Goal: Information Seeking & Learning: Learn about a topic

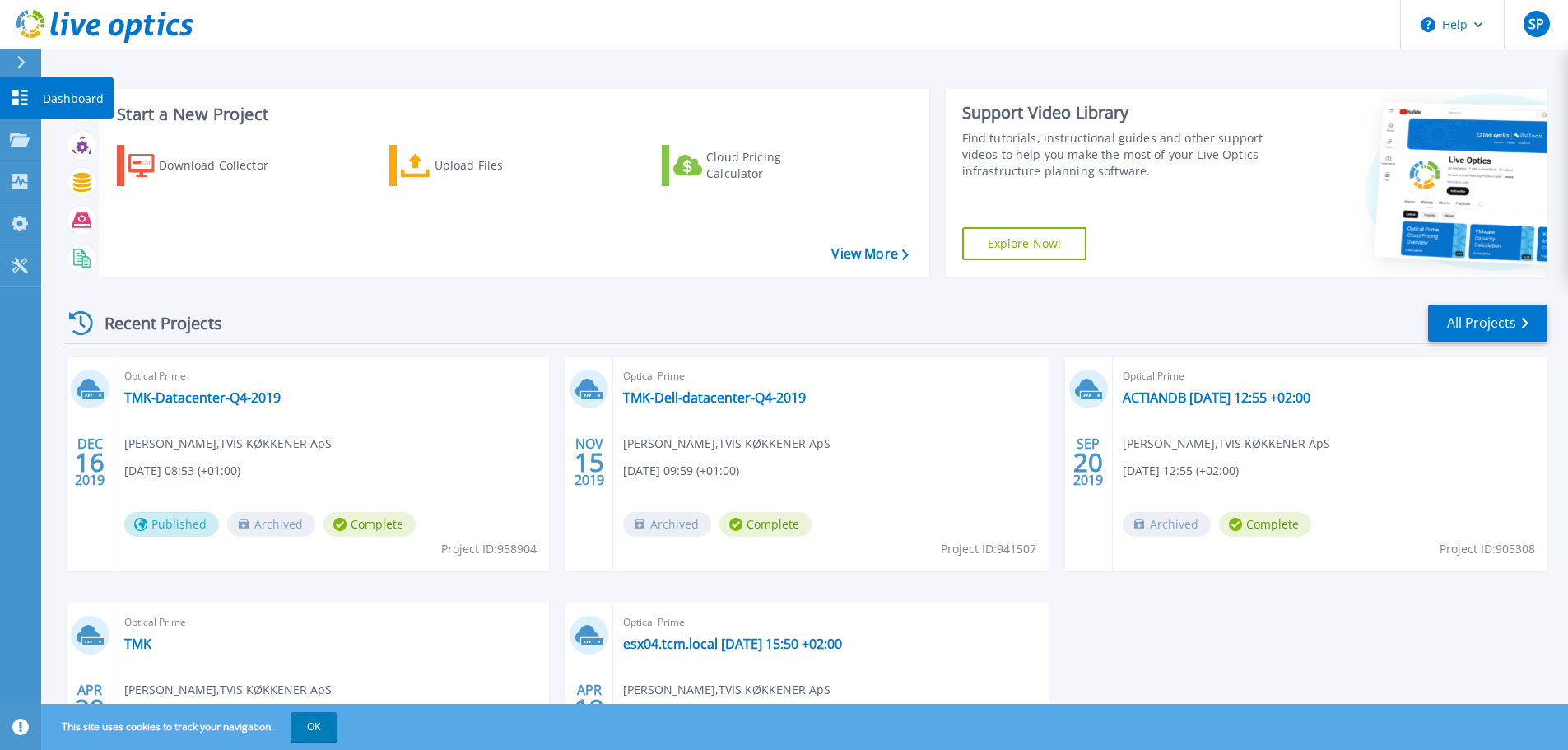
click at [69, 94] on p "Dashboard" at bounding box center [74, 98] width 61 height 43
click at [190, 167] on div "Download Collector" at bounding box center [225, 166] width 132 height 33
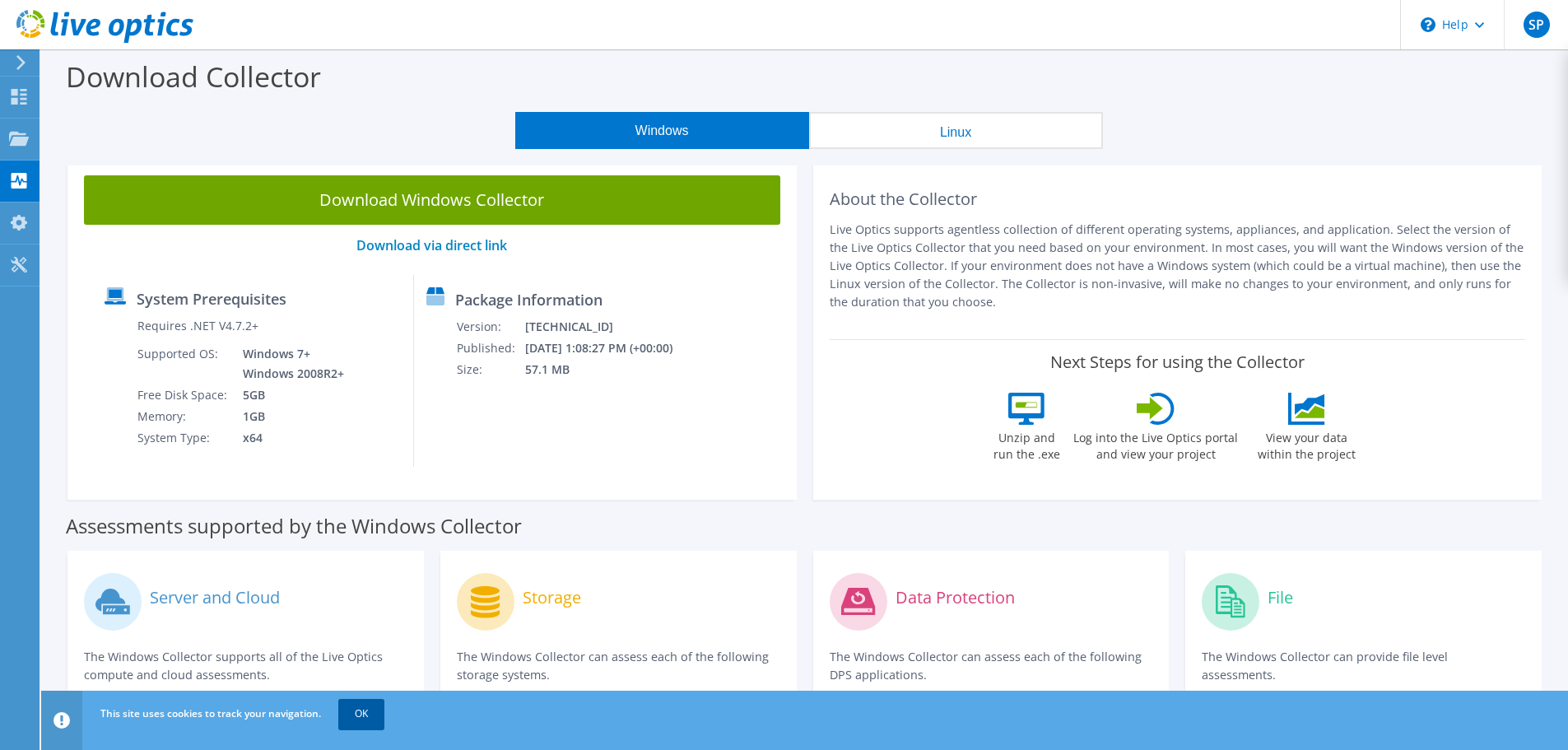
click at [367, 721] on link "OK" at bounding box center [362, 713] width 46 height 29
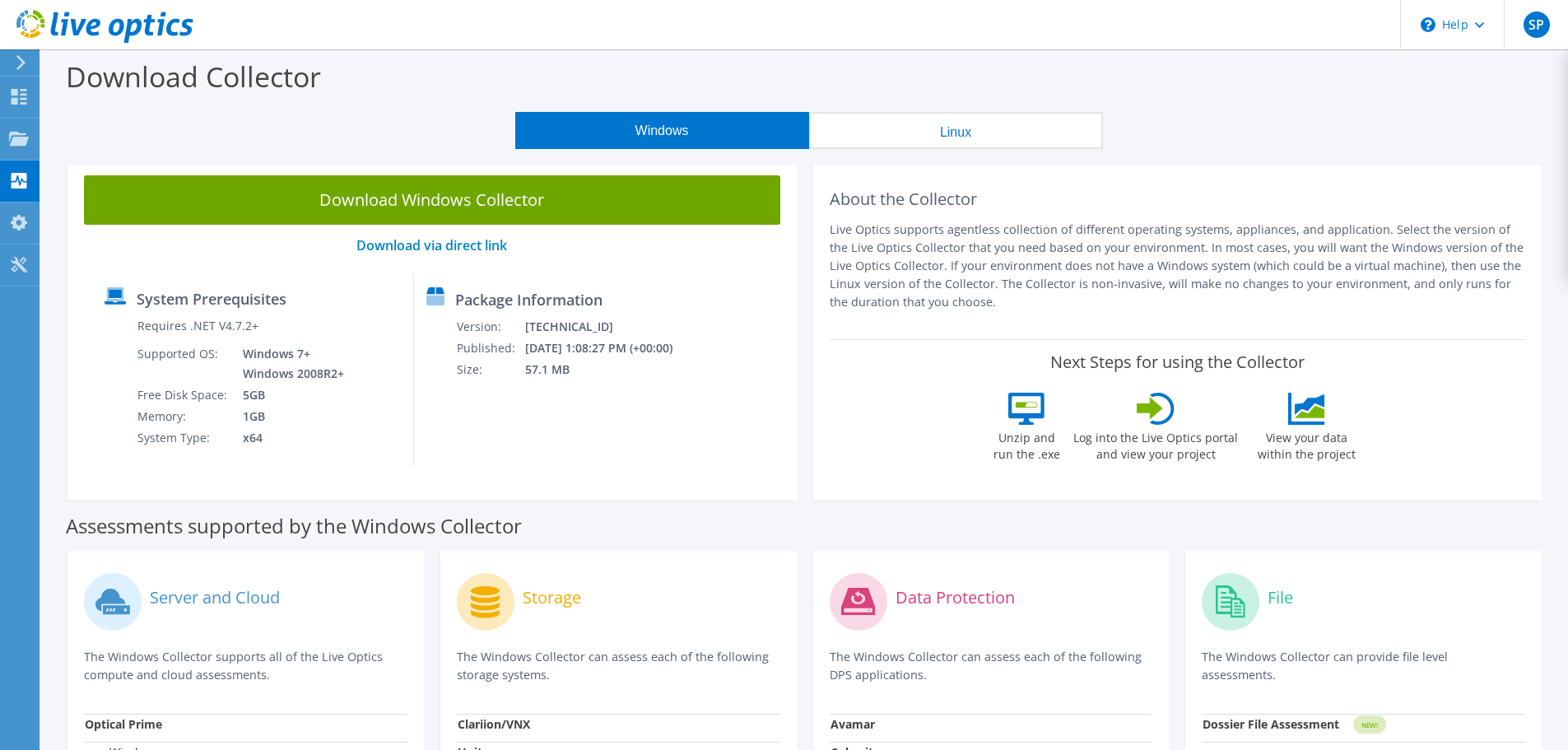
click at [1027, 142] on button "Linux" at bounding box center [955, 131] width 294 height 37
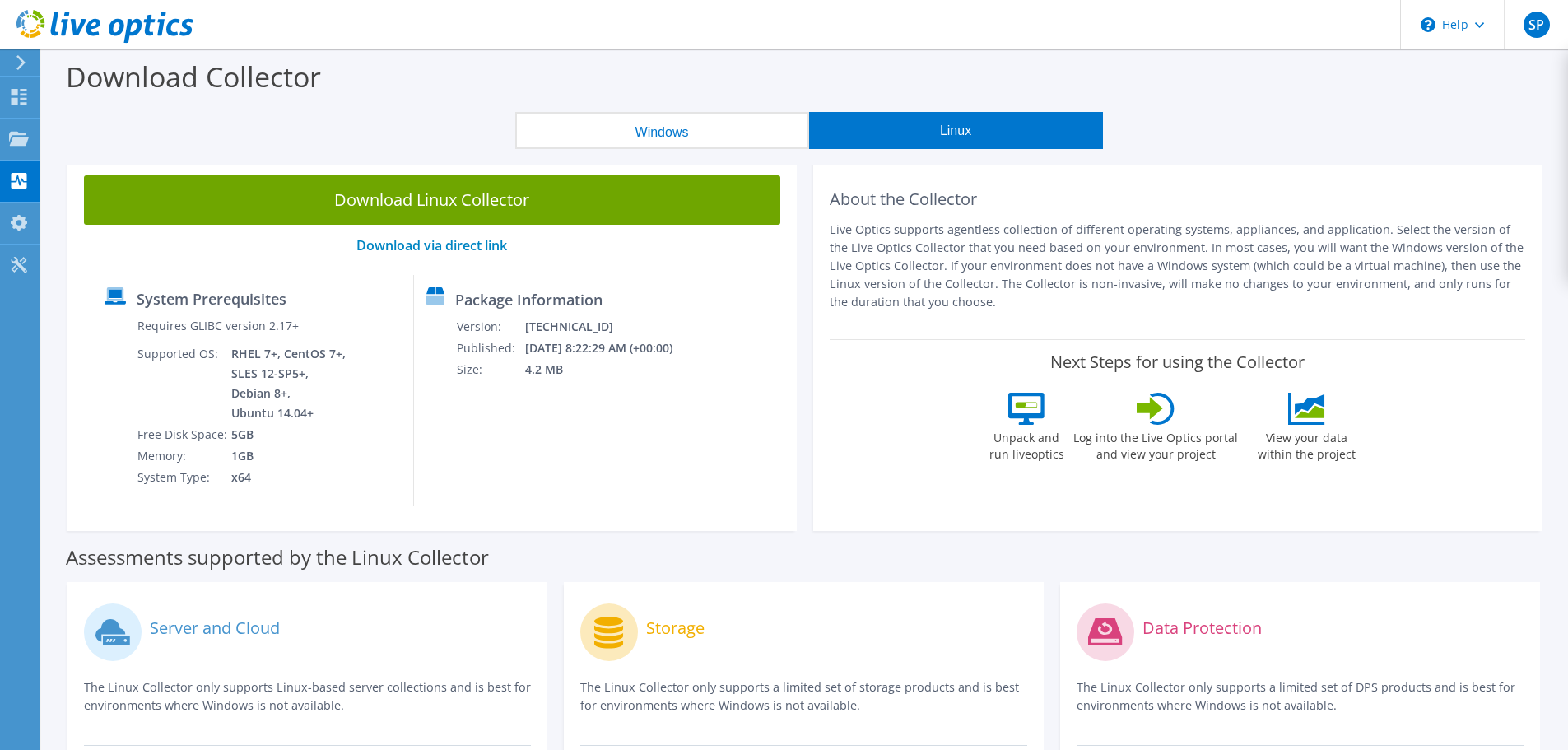
click at [677, 135] on button "Windows" at bounding box center [662, 131] width 294 height 37
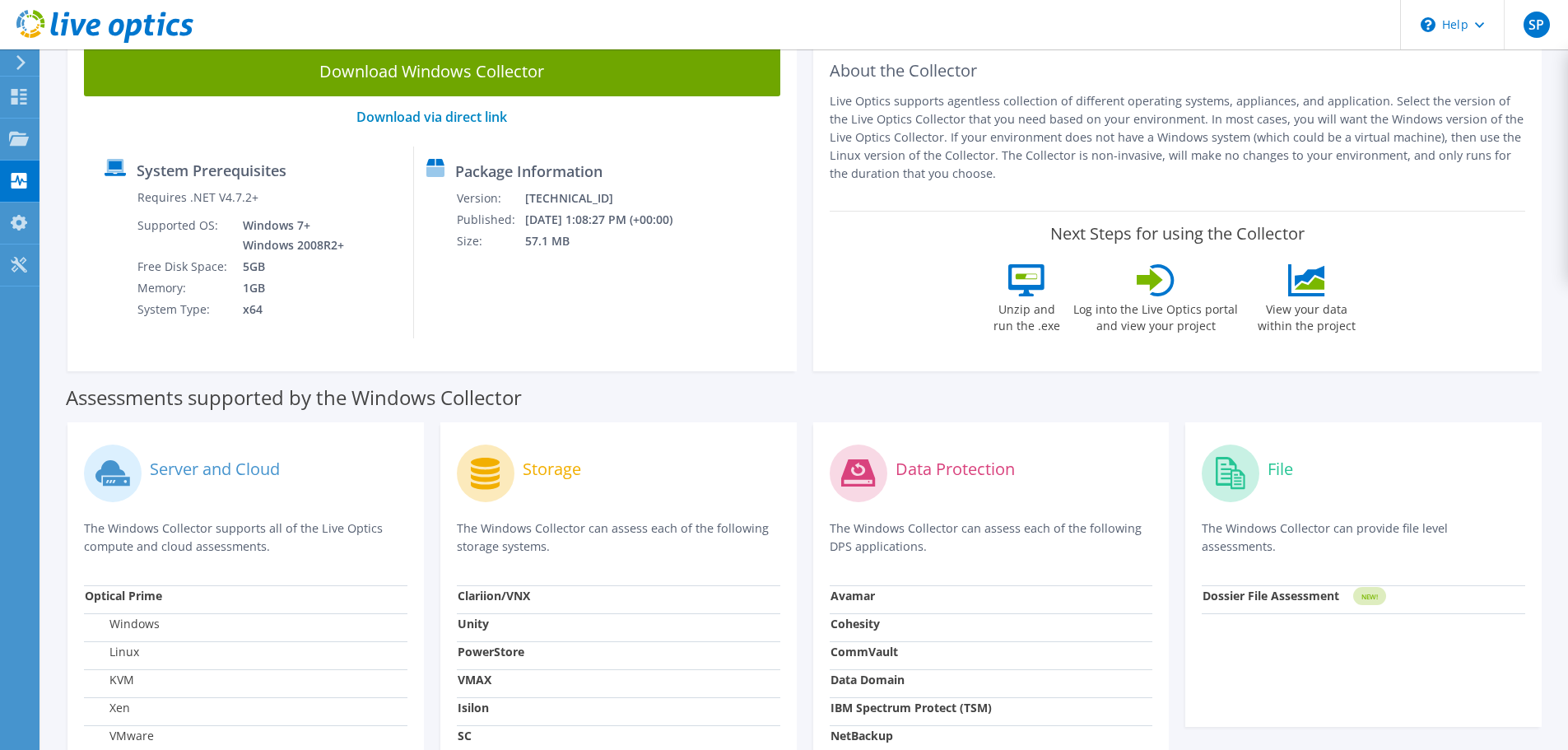
scroll to position [120, 0]
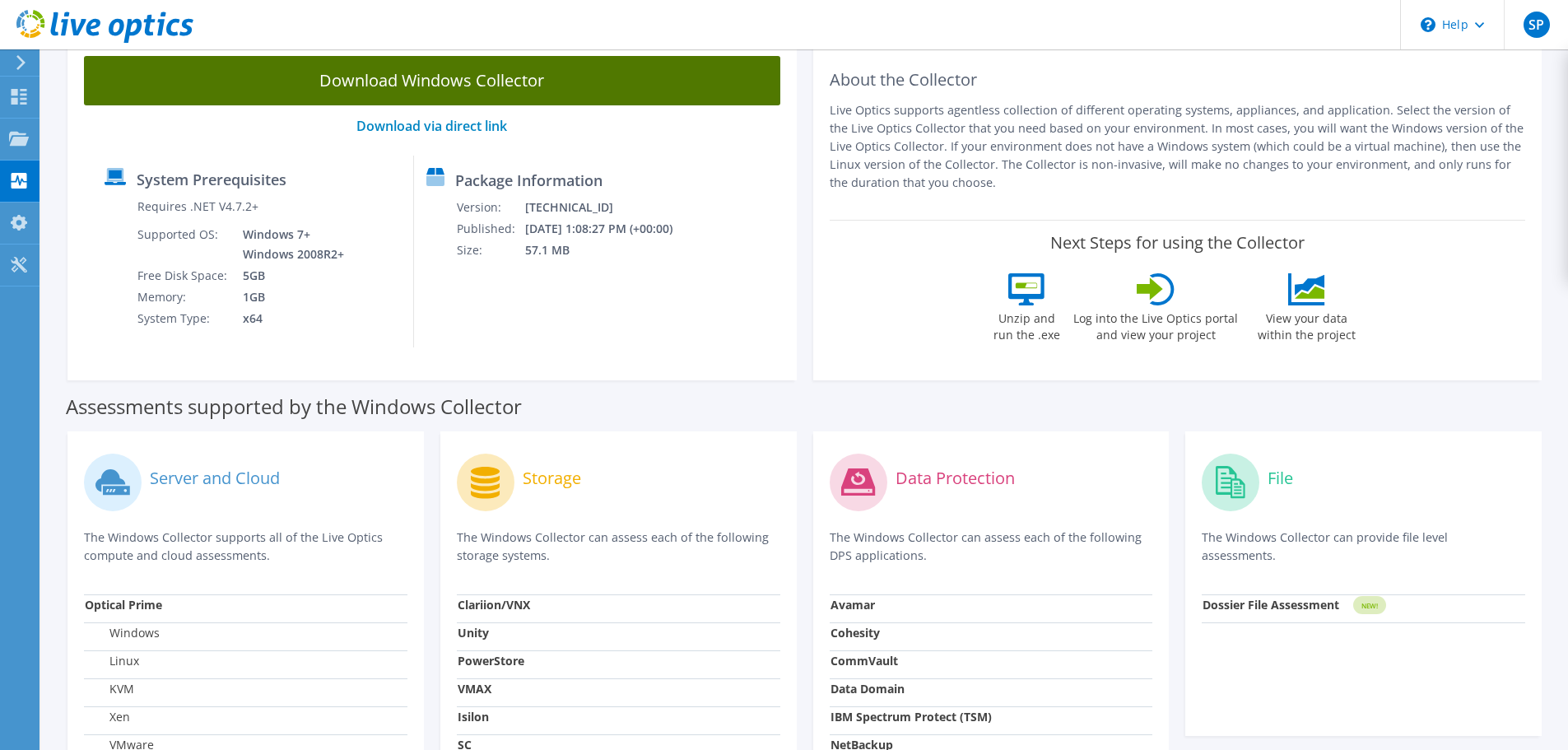
click at [455, 86] on link "Download Windows Collector" at bounding box center [432, 81] width 697 height 50
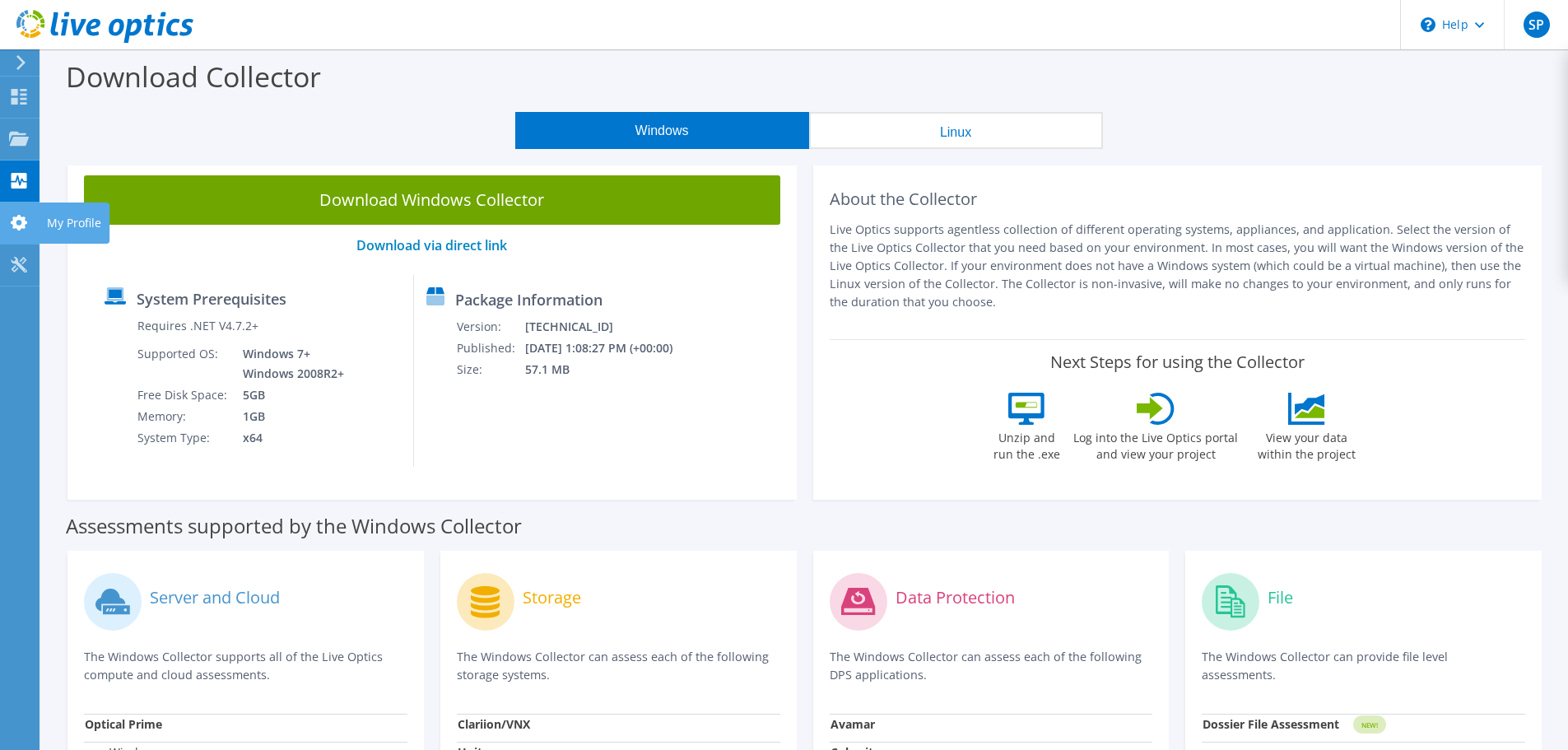
click at [25, 221] on use at bounding box center [19, 222] width 17 height 16
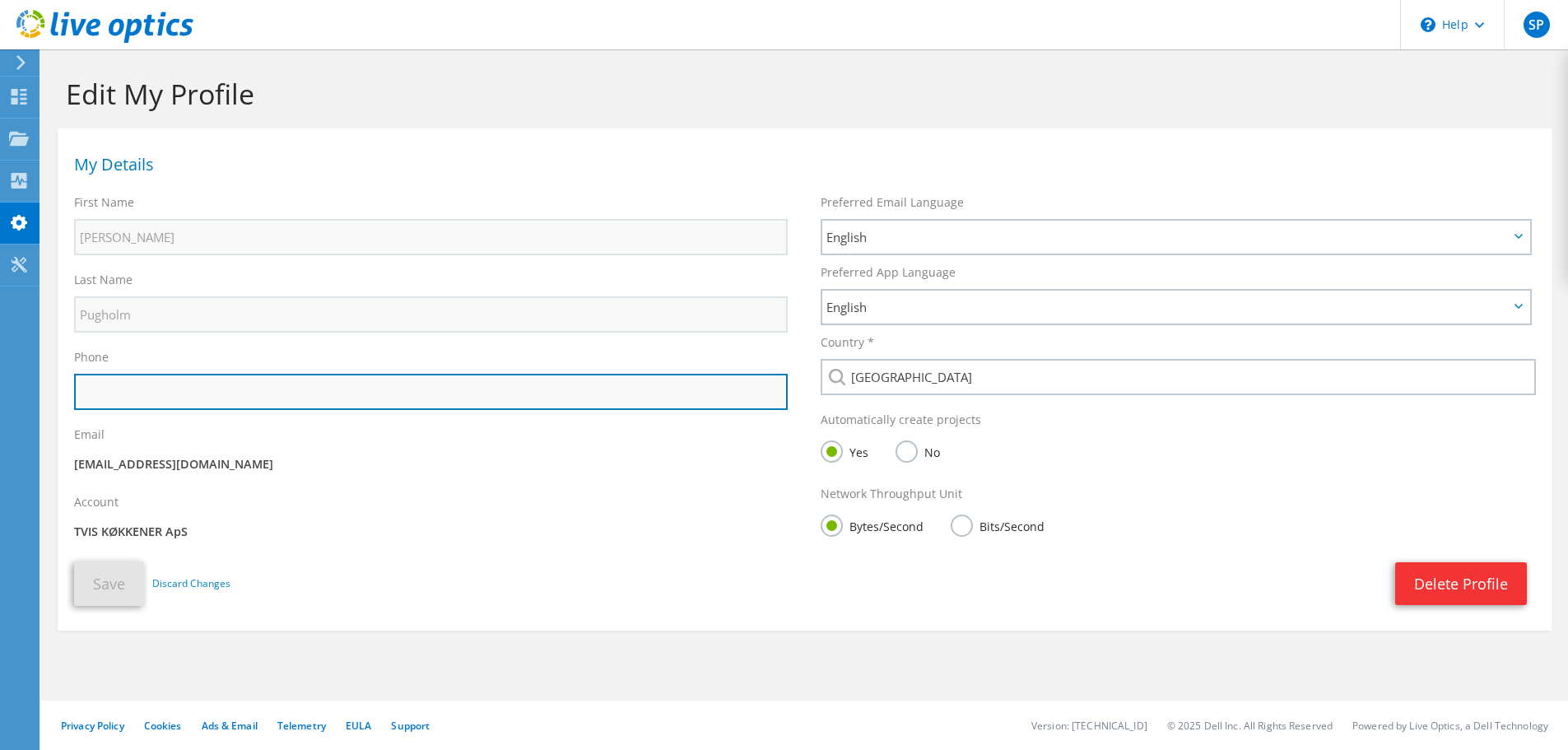
click at [113, 391] on input "text" at bounding box center [432, 391] width 714 height 36
type input "+4521295099"
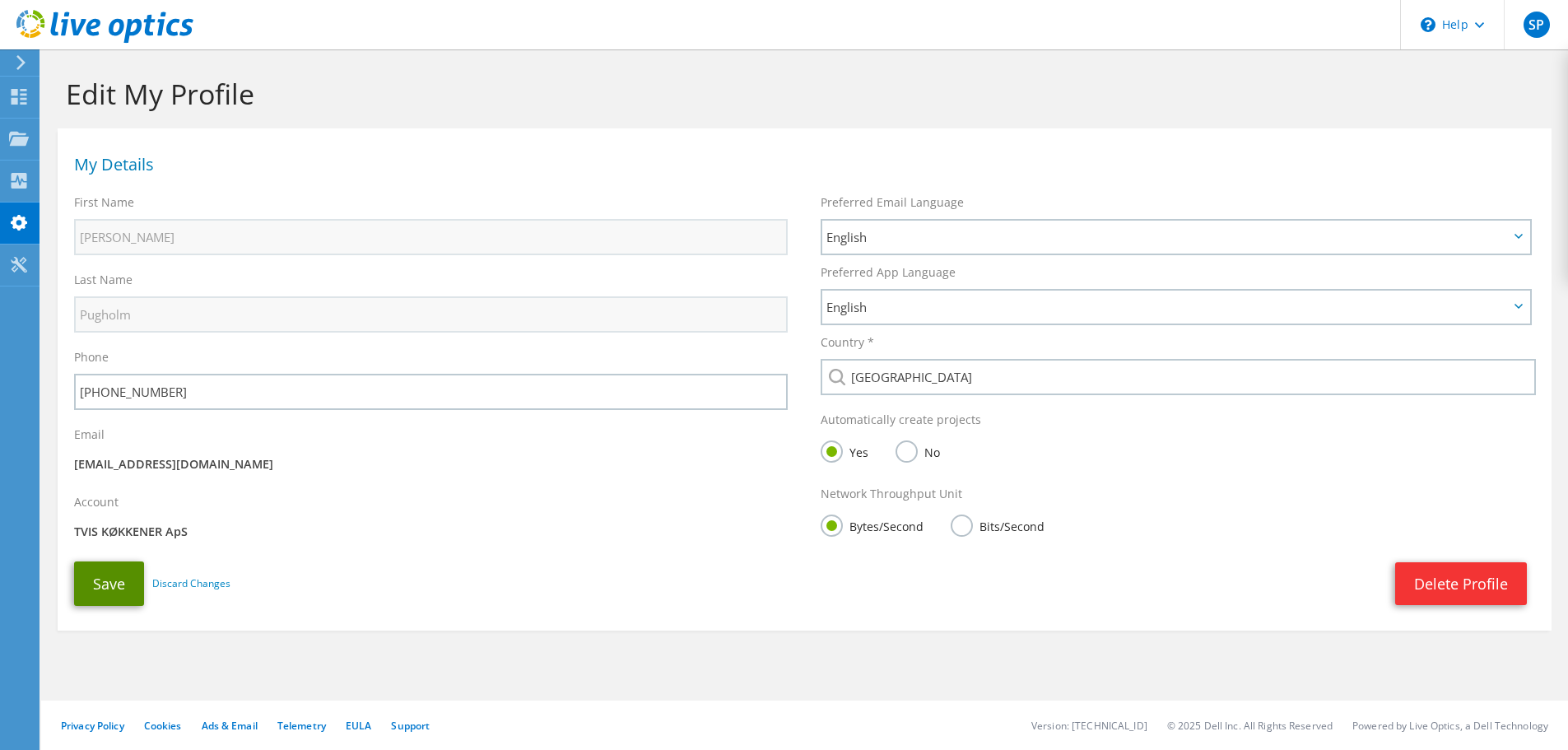
click at [109, 582] on button "Save" at bounding box center [110, 583] width 70 height 44
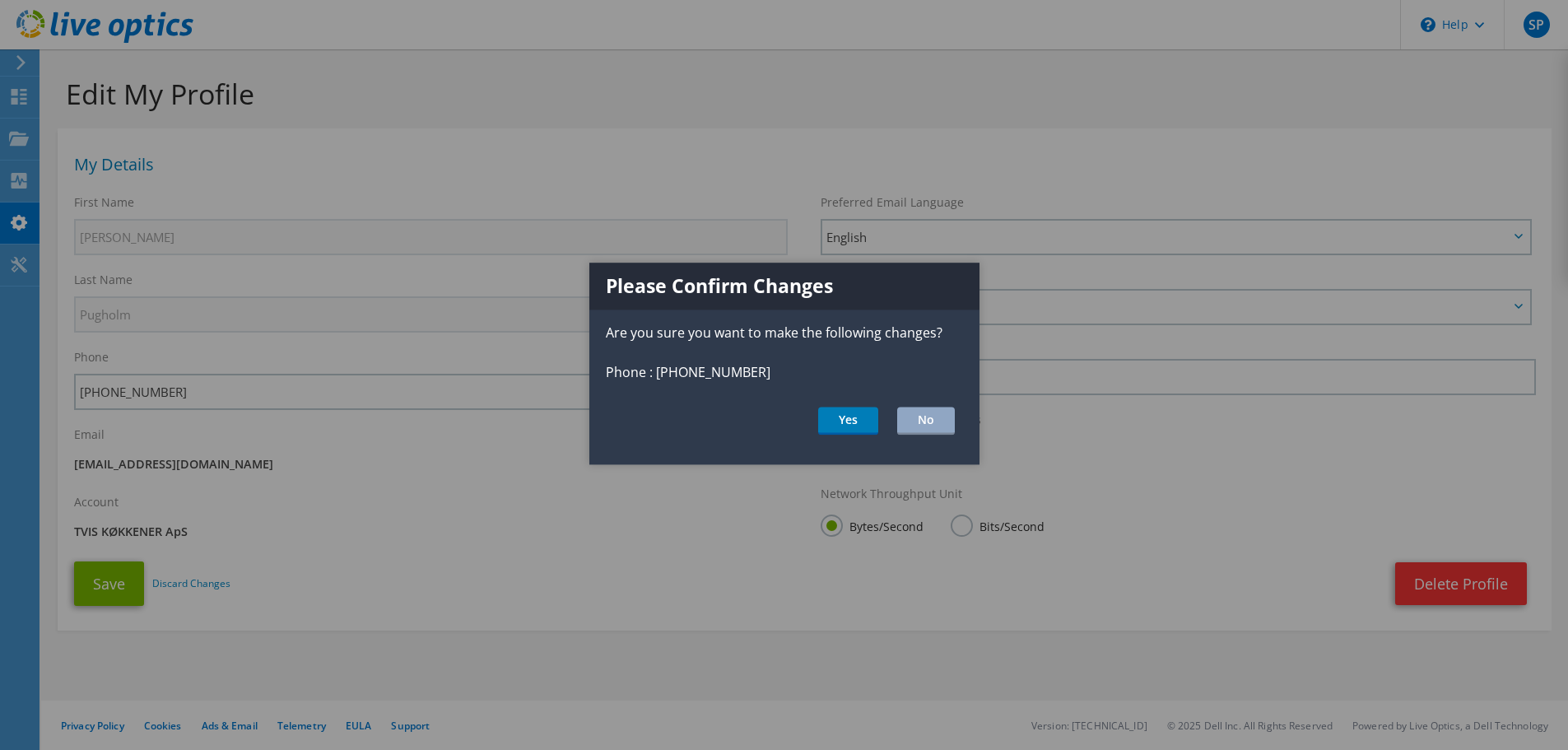
click at [856, 441] on div "Please Confirm Changes Are you sure you want to make the following changes? Pho…" at bounding box center [784, 363] width 390 height 202
click at [855, 420] on button "Yes" at bounding box center [847, 421] width 60 height 28
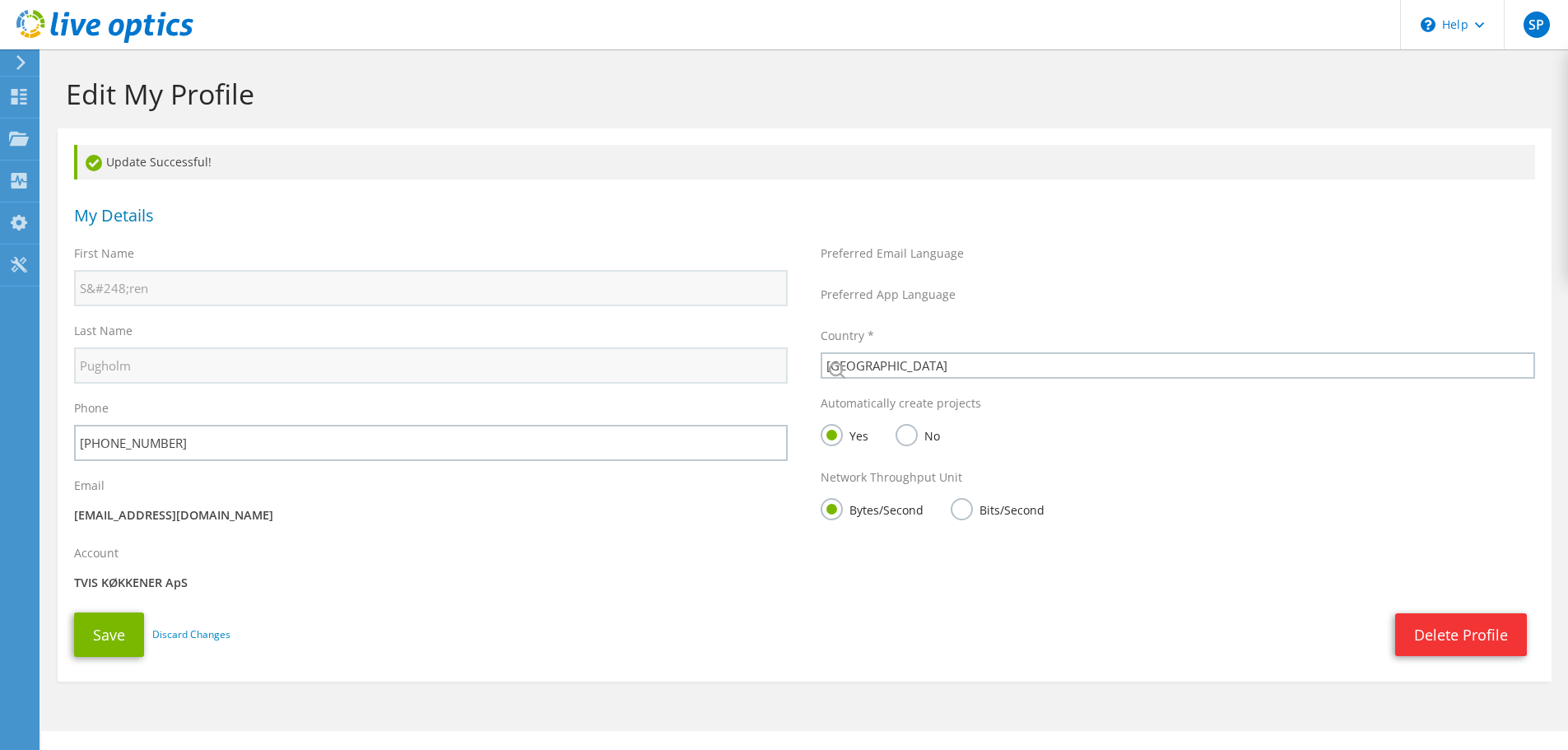
select select "58"
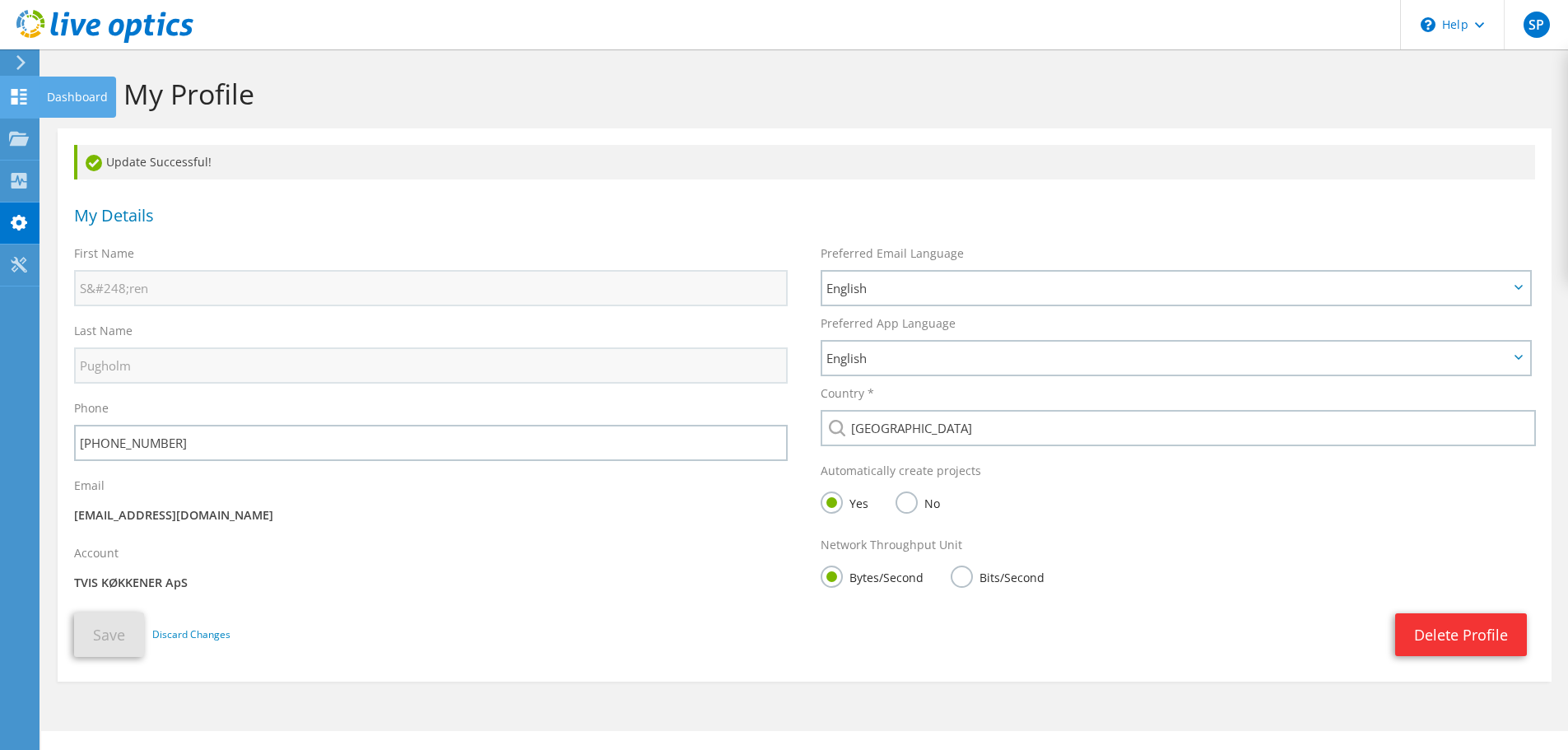
click at [26, 104] on use at bounding box center [19, 97] width 16 height 16
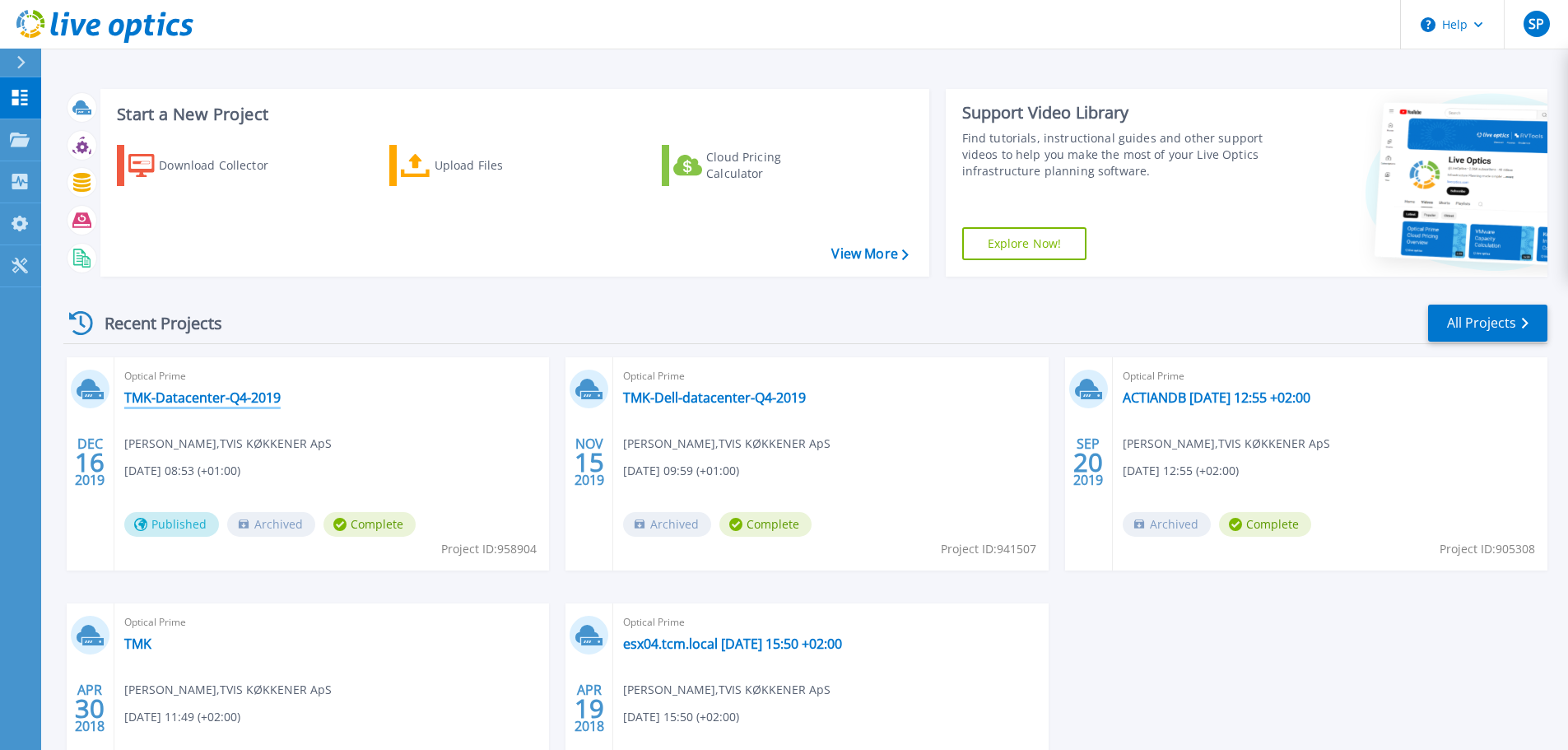
click at [199, 400] on link "TMK-Datacenter-Q4-2019" at bounding box center [202, 398] width 156 height 17
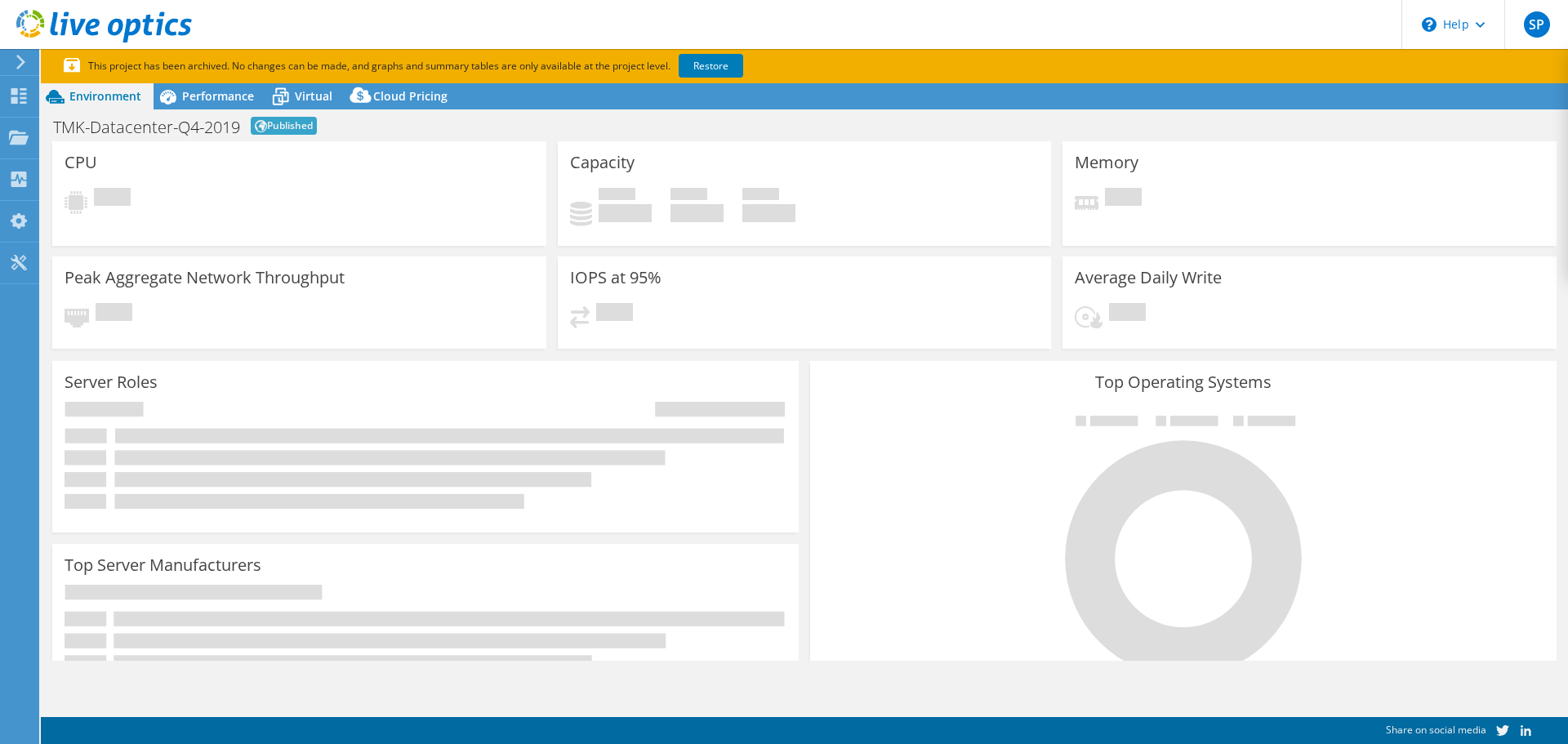
select select "USD"
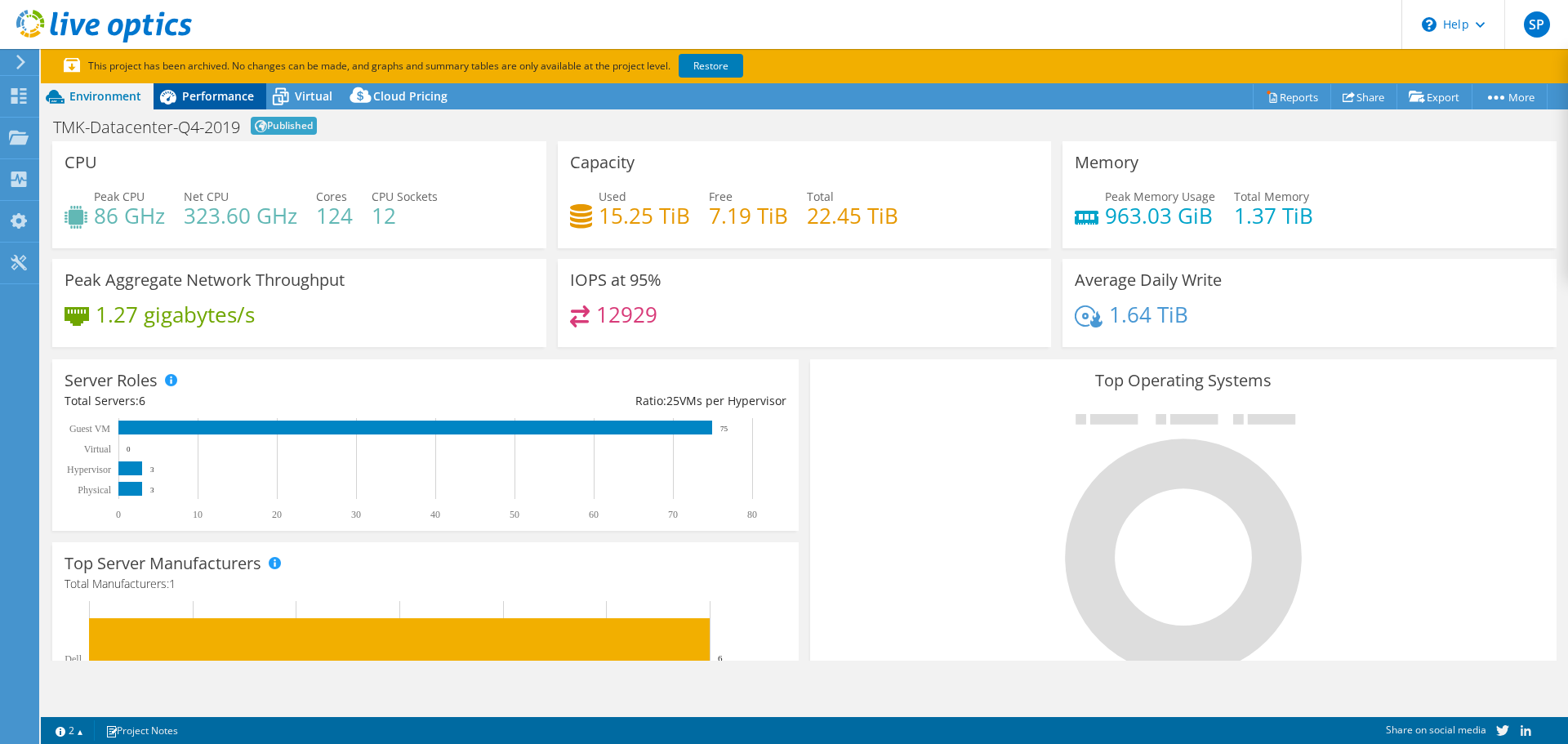
click at [228, 98] on span "Performance" at bounding box center [217, 96] width 72 height 16
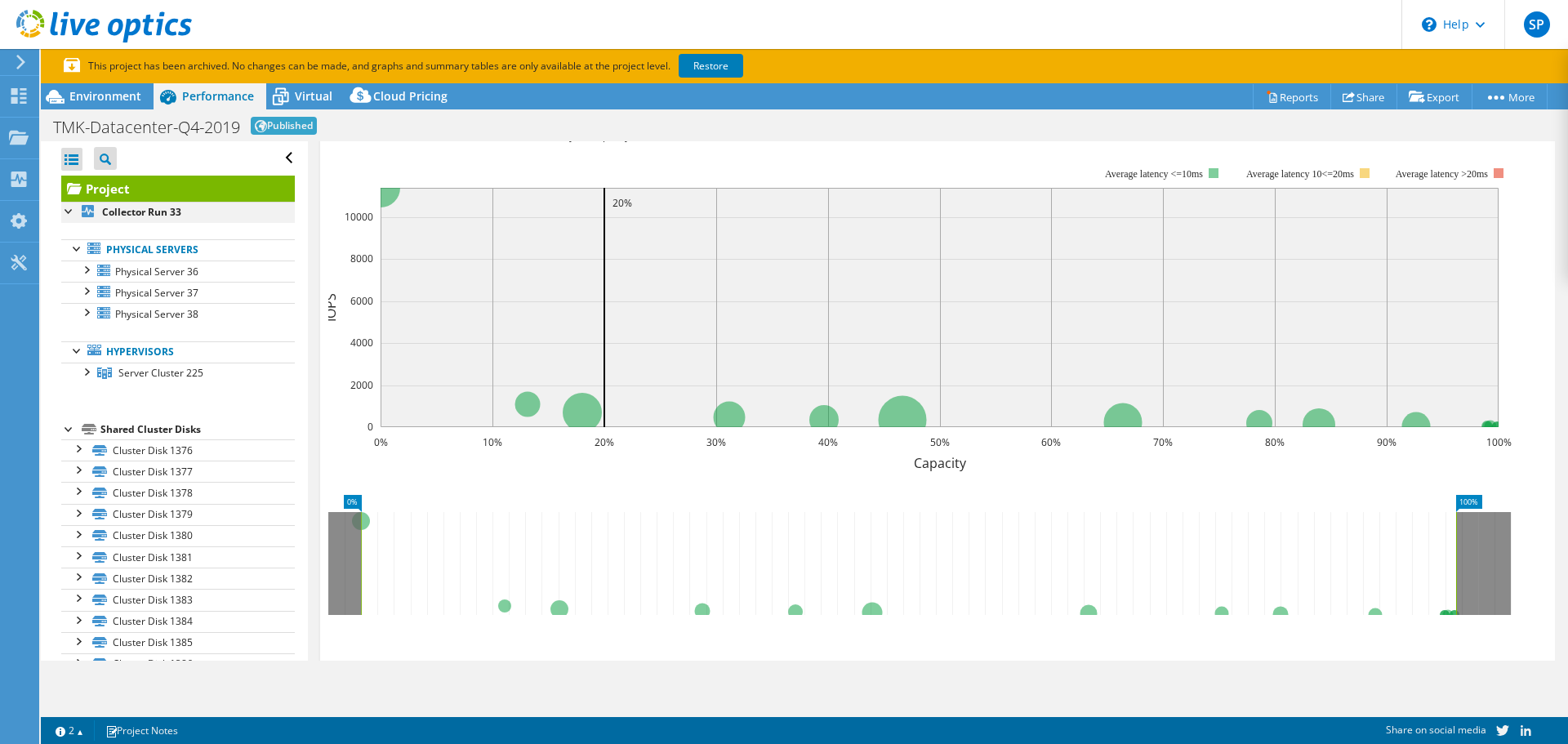
click at [64, 211] on div at bounding box center [69, 210] width 16 height 16
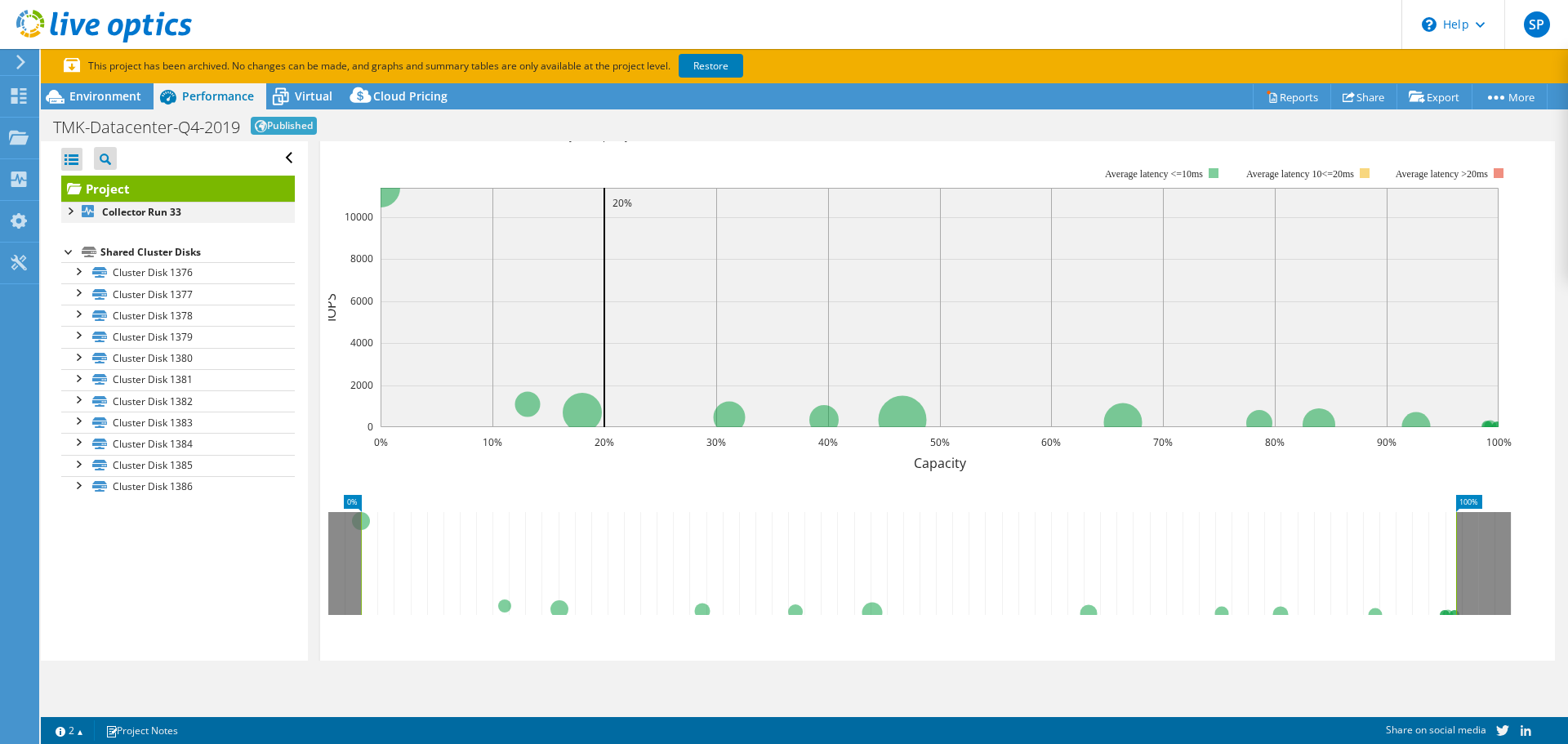
click at [67, 211] on div at bounding box center [69, 210] width 16 height 16
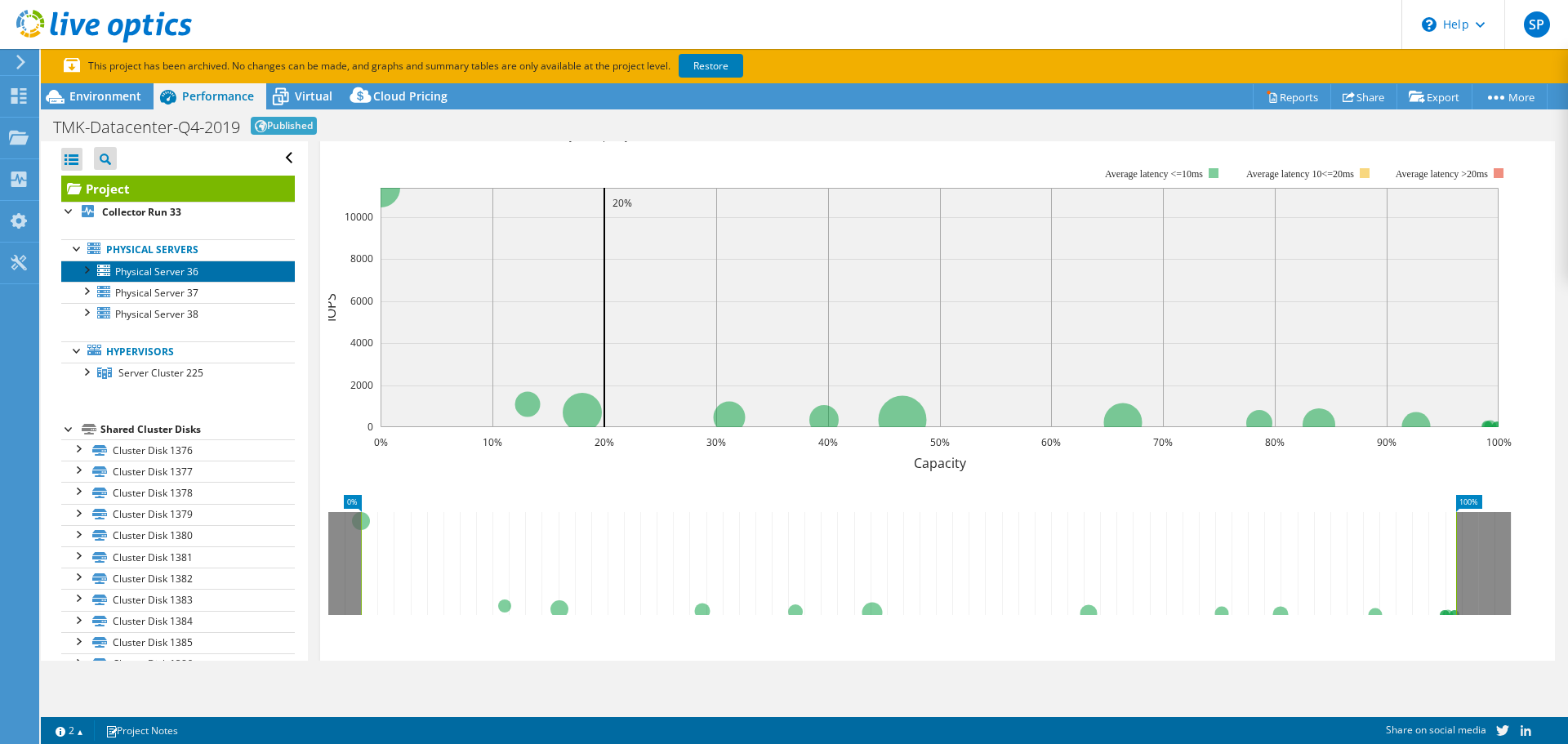
click at [159, 272] on span "Physical Server 36" at bounding box center [156, 271] width 83 height 14
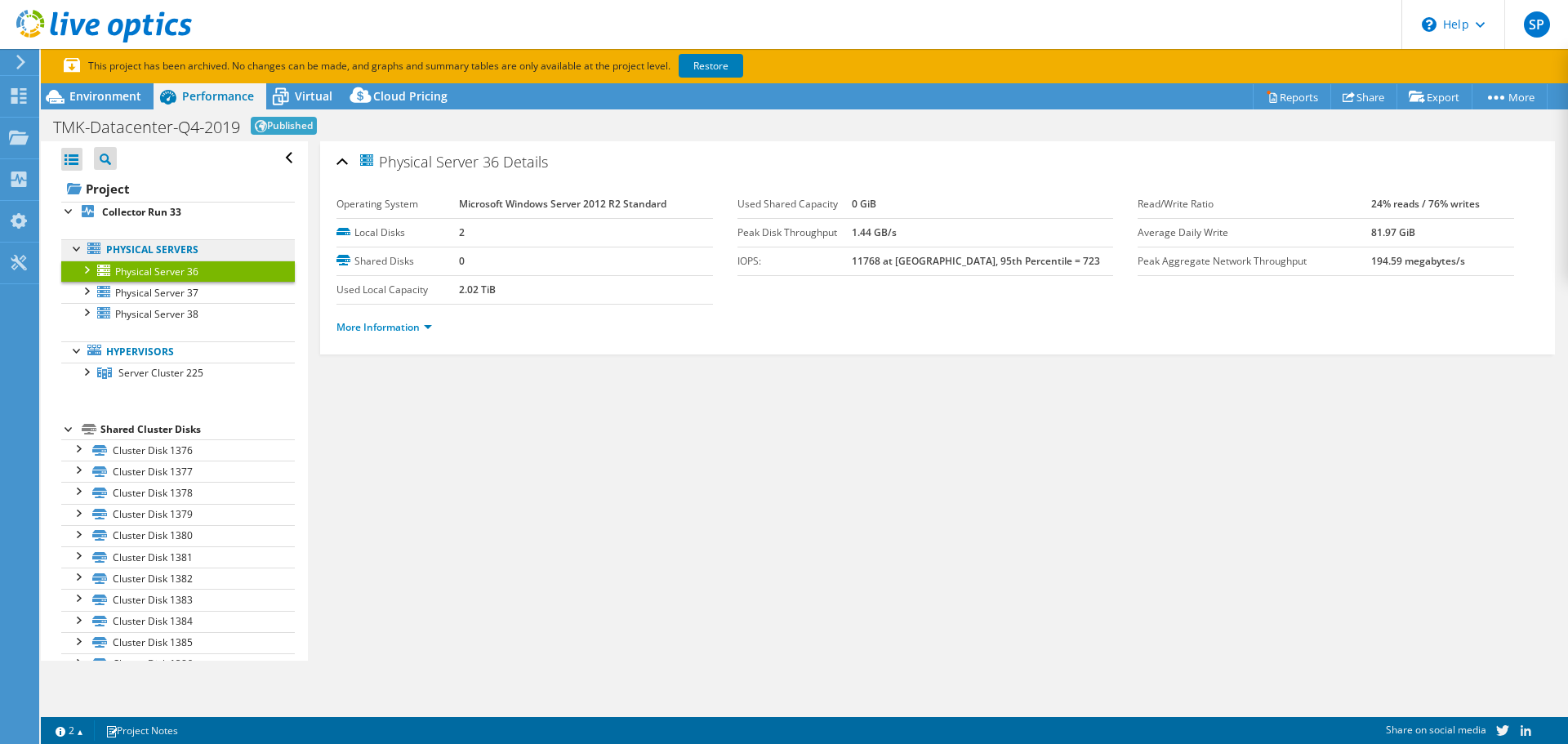
click at [159, 248] on link "Physical Servers" at bounding box center [178, 249] width 234 height 21
click at [150, 291] on span "Physical Server 37" at bounding box center [156, 292] width 83 height 14
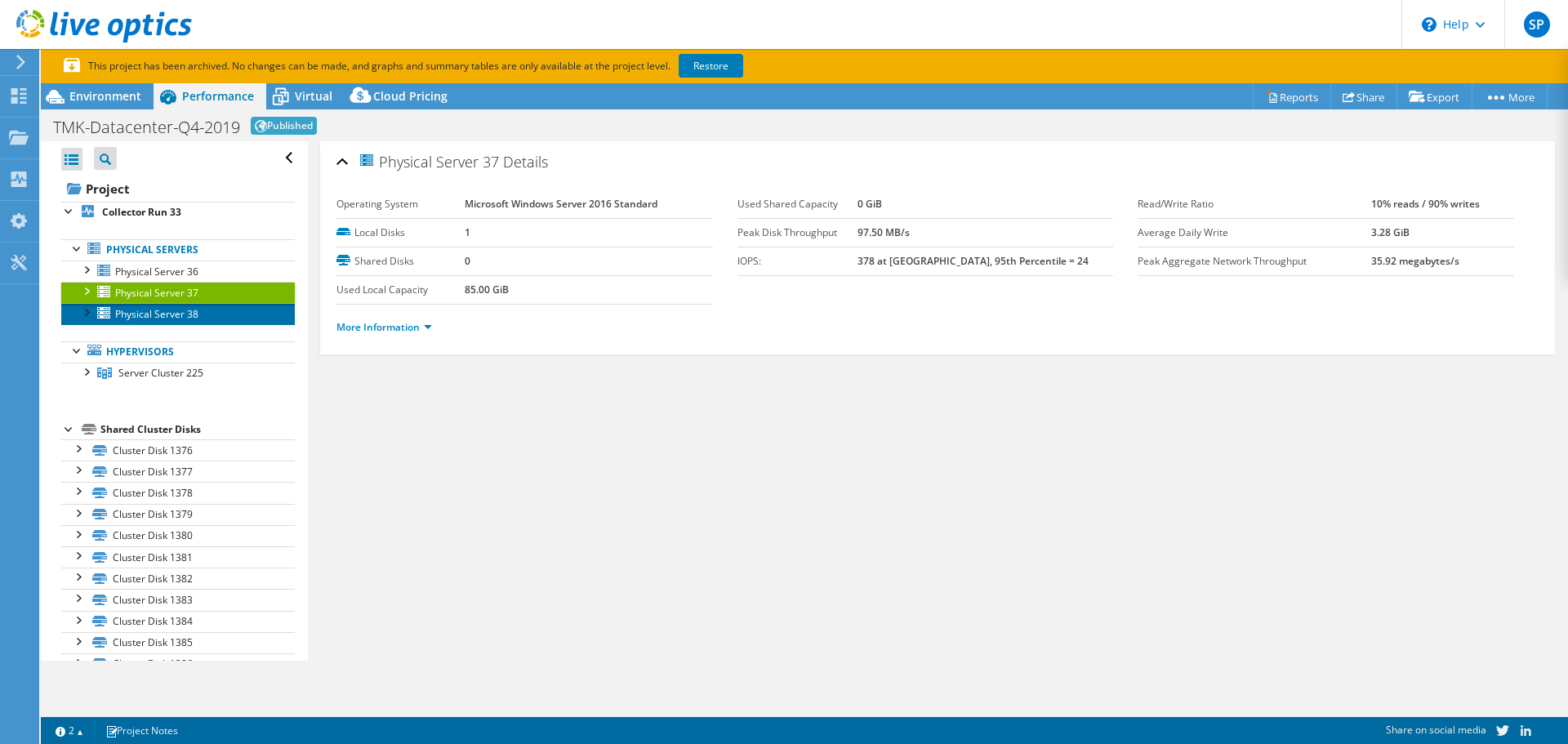
click at [156, 313] on span "Physical Server 38" at bounding box center [156, 313] width 83 height 14
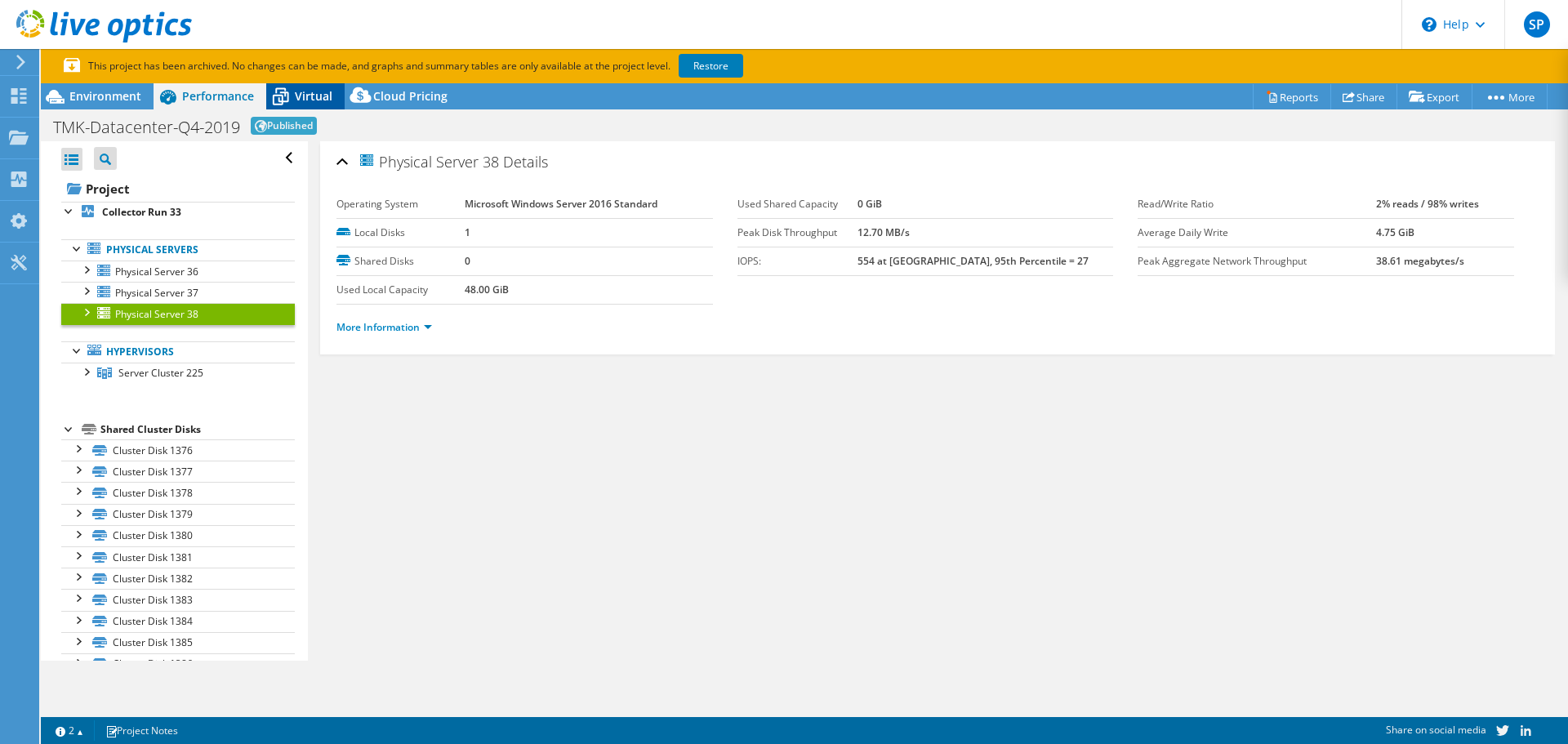
click at [312, 99] on span "Virtual" at bounding box center [313, 96] width 37 height 16
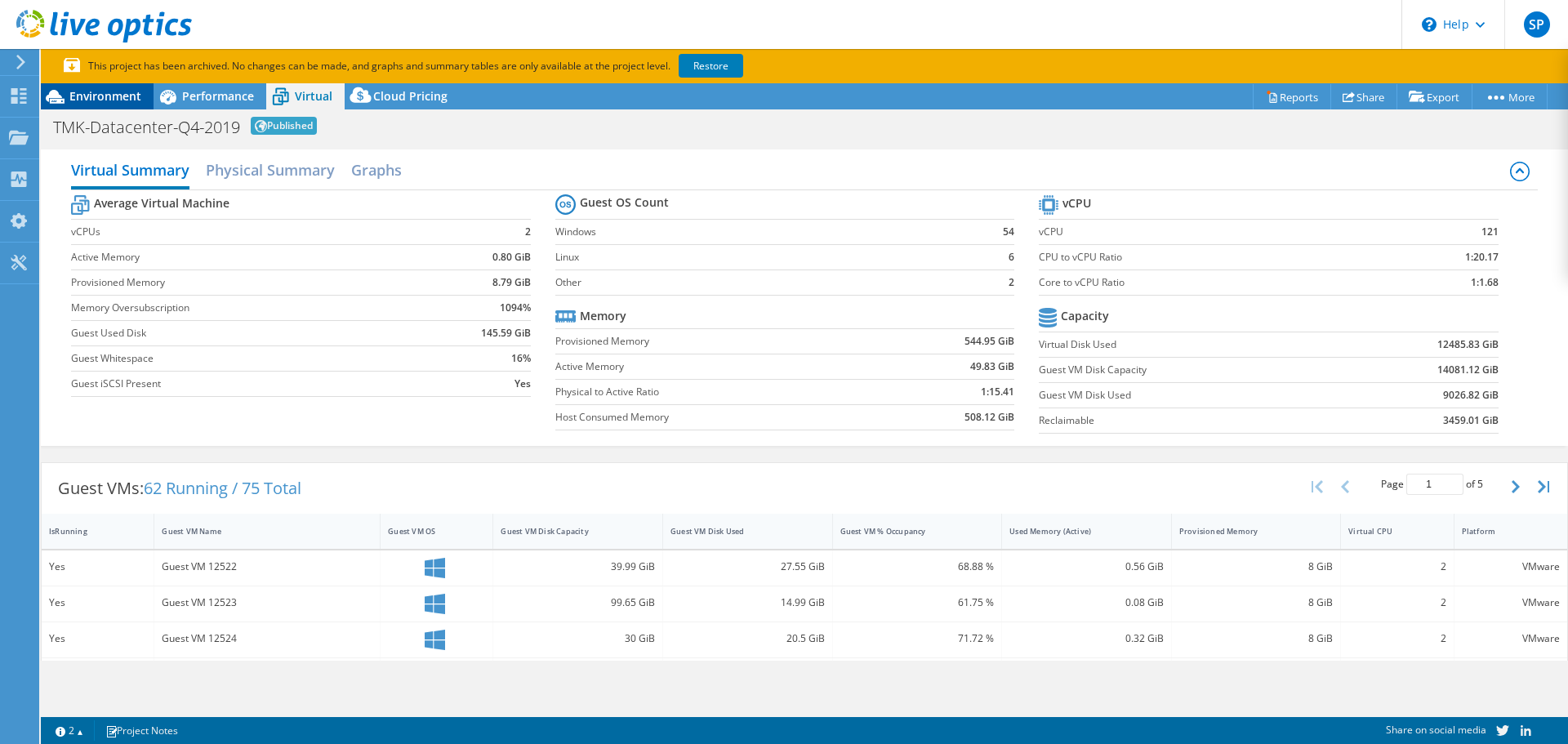
click at [115, 100] on span "Environment" at bounding box center [105, 96] width 72 height 16
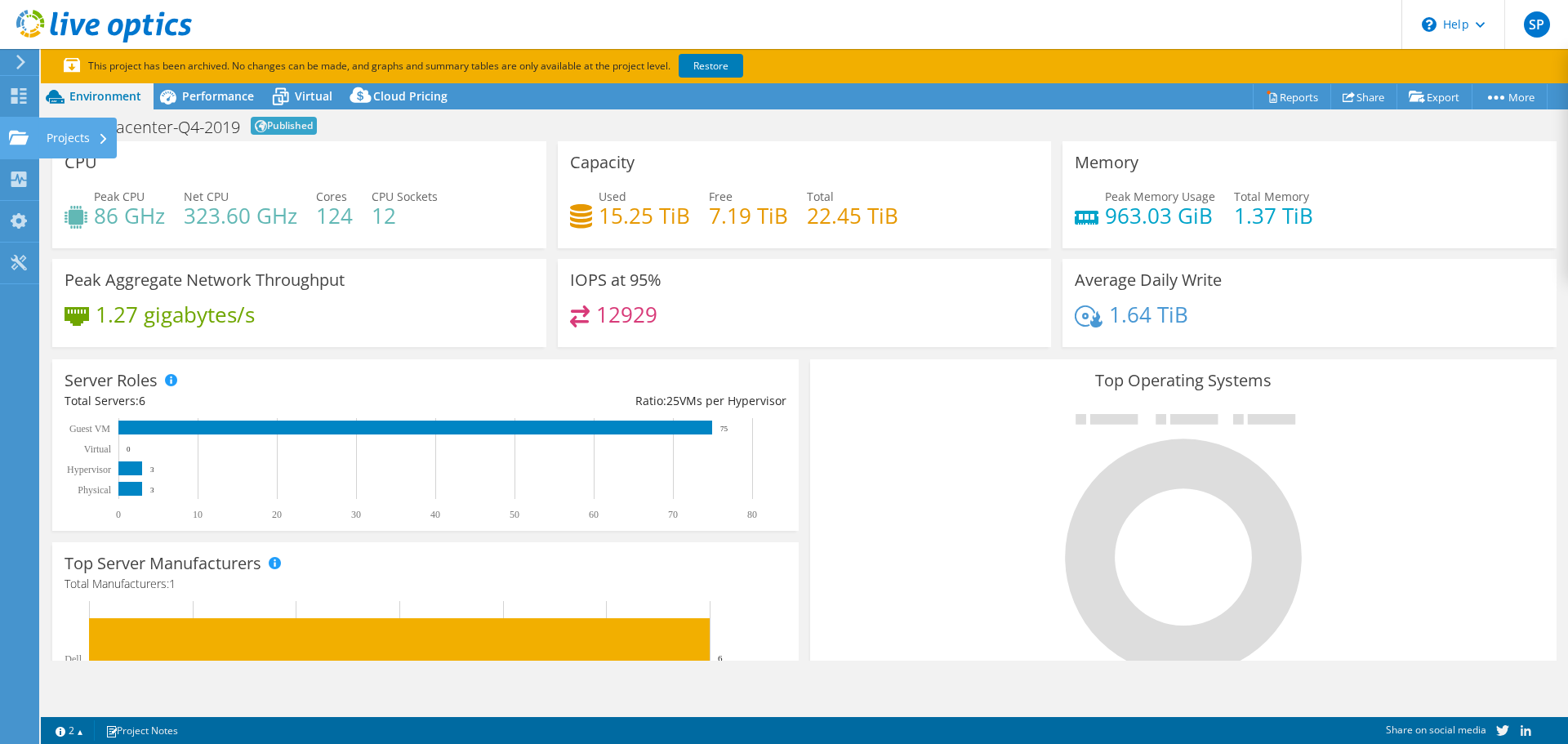
click at [24, 138] on use at bounding box center [18, 136] width 19 height 14
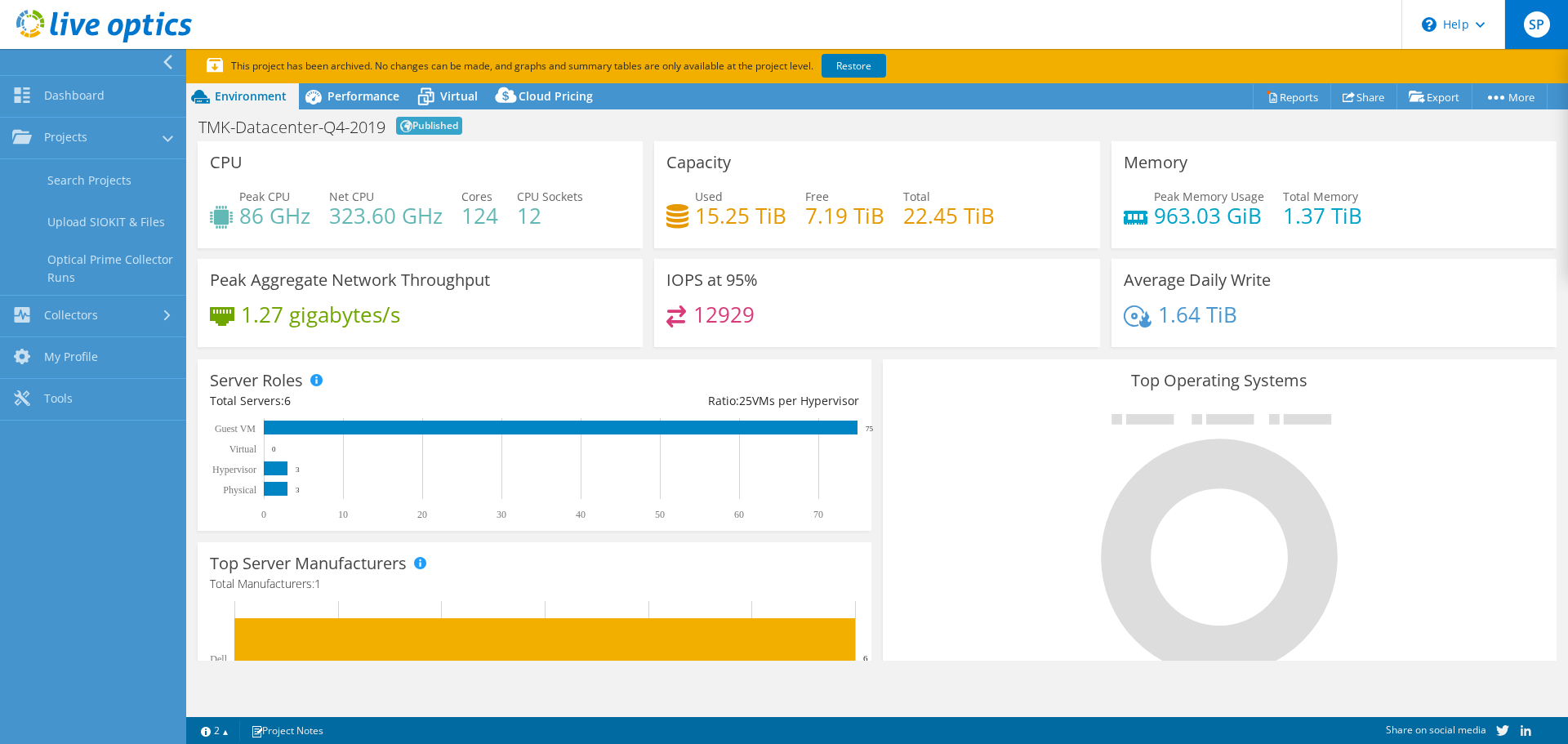
click at [1540, 36] on span "SP" at bounding box center [1536, 25] width 26 height 26
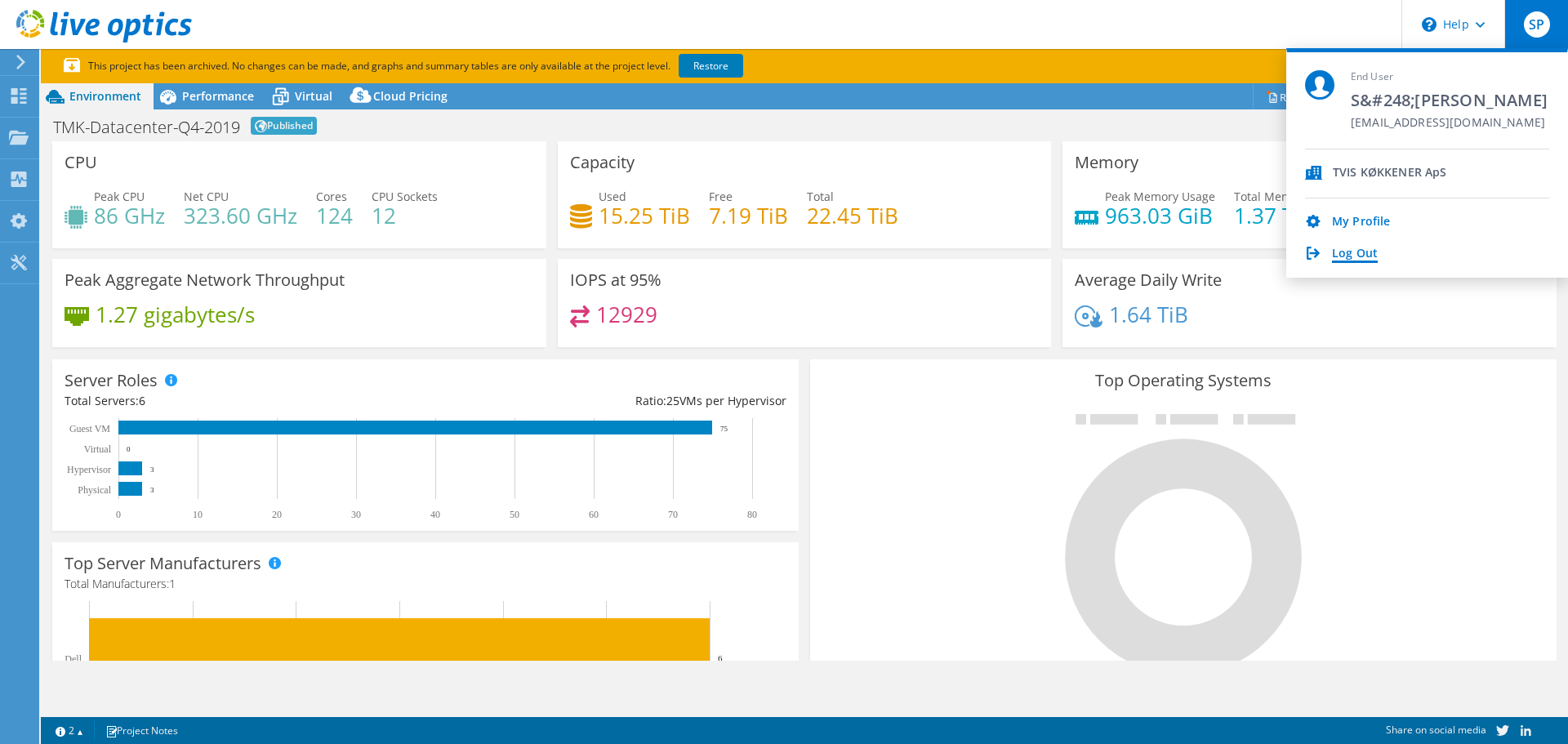
click at [1354, 256] on link "Log Out" at bounding box center [1354, 254] width 46 height 16
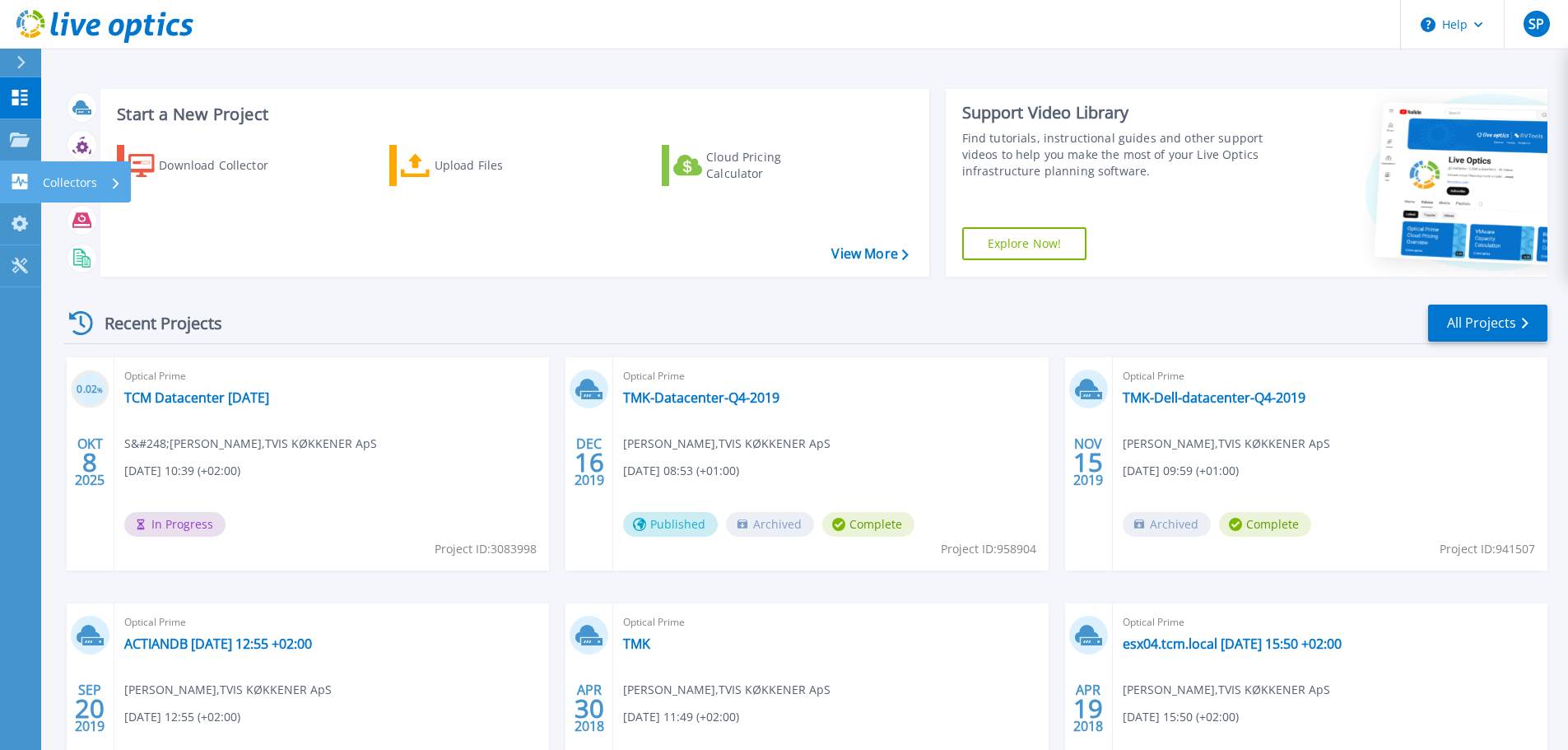
click at [79, 181] on p "Collectors" at bounding box center [70, 182] width 54 height 43
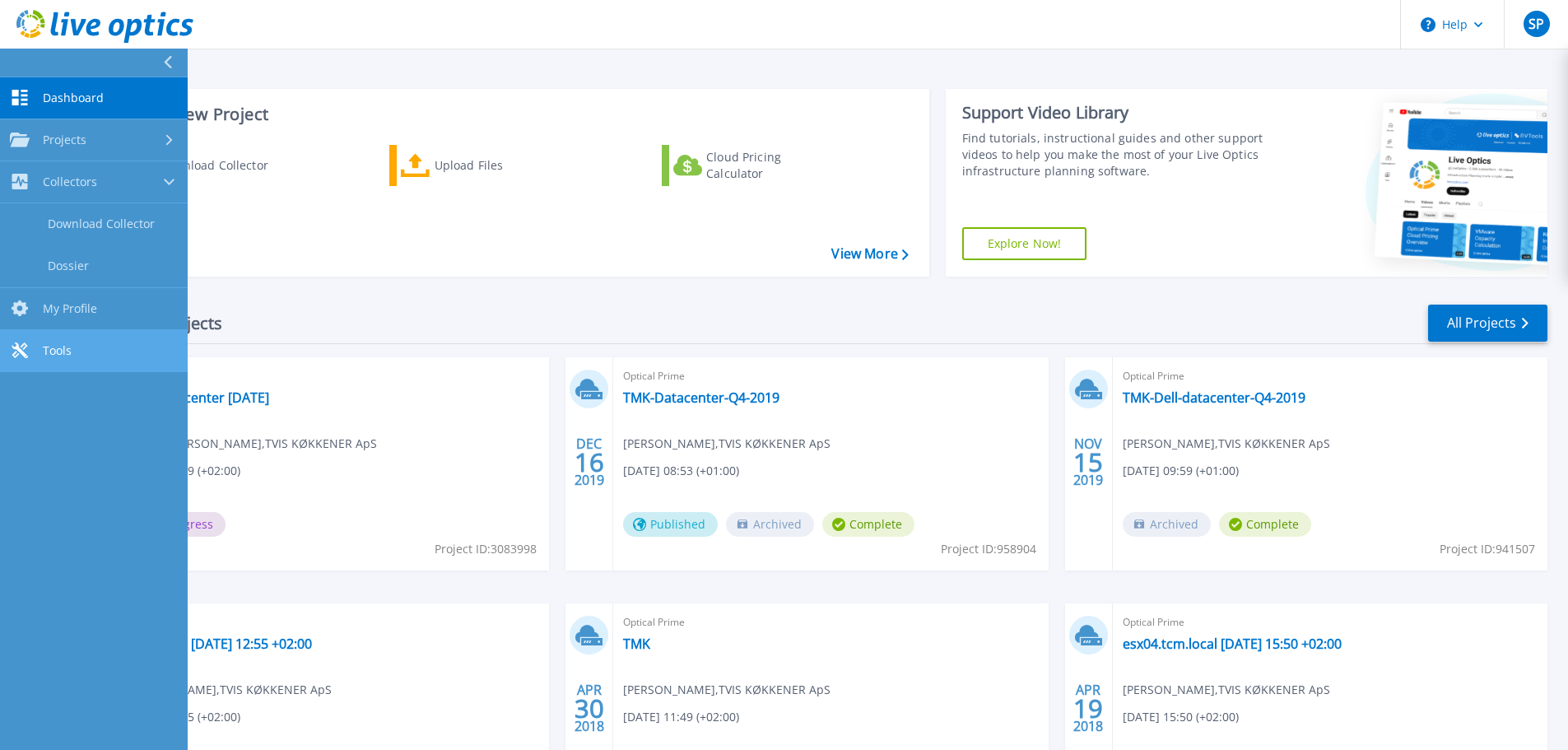
click at [59, 352] on span "Tools" at bounding box center [57, 351] width 29 height 15
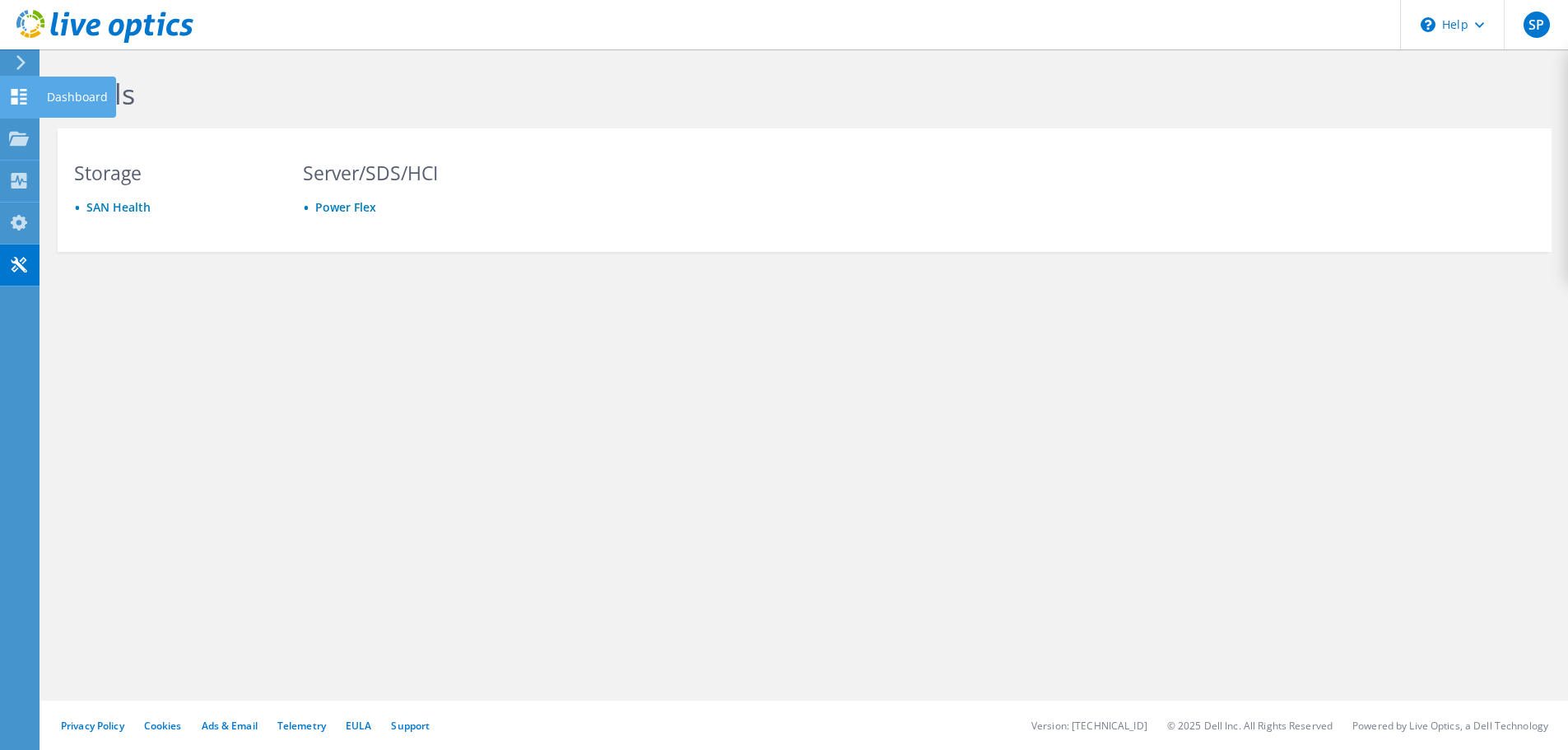
click at [18, 102] on icon at bounding box center [18, 97] width 19 height 16
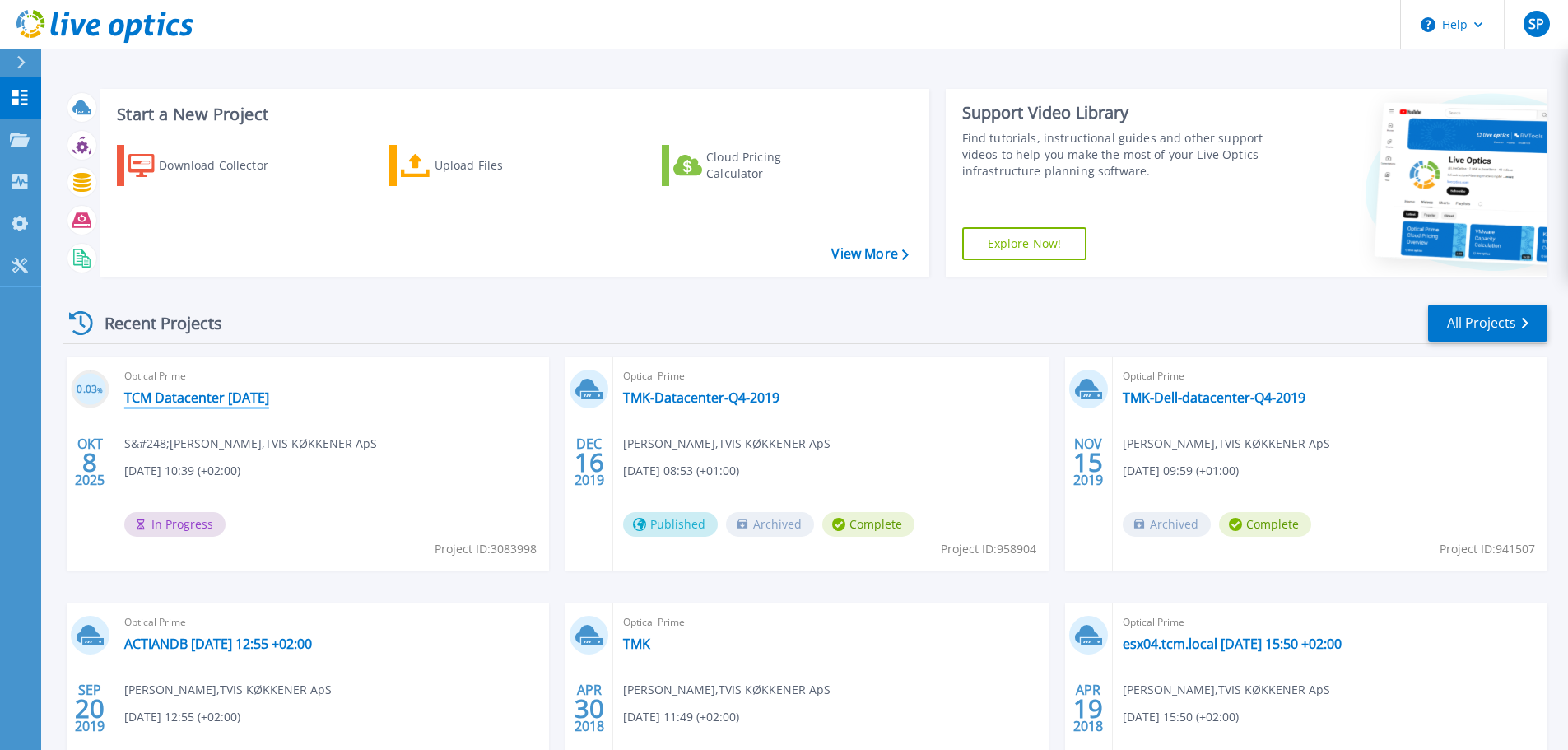
click at [183, 402] on link "TCM Datacenter oct 2025" at bounding box center [196, 398] width 144 height 17
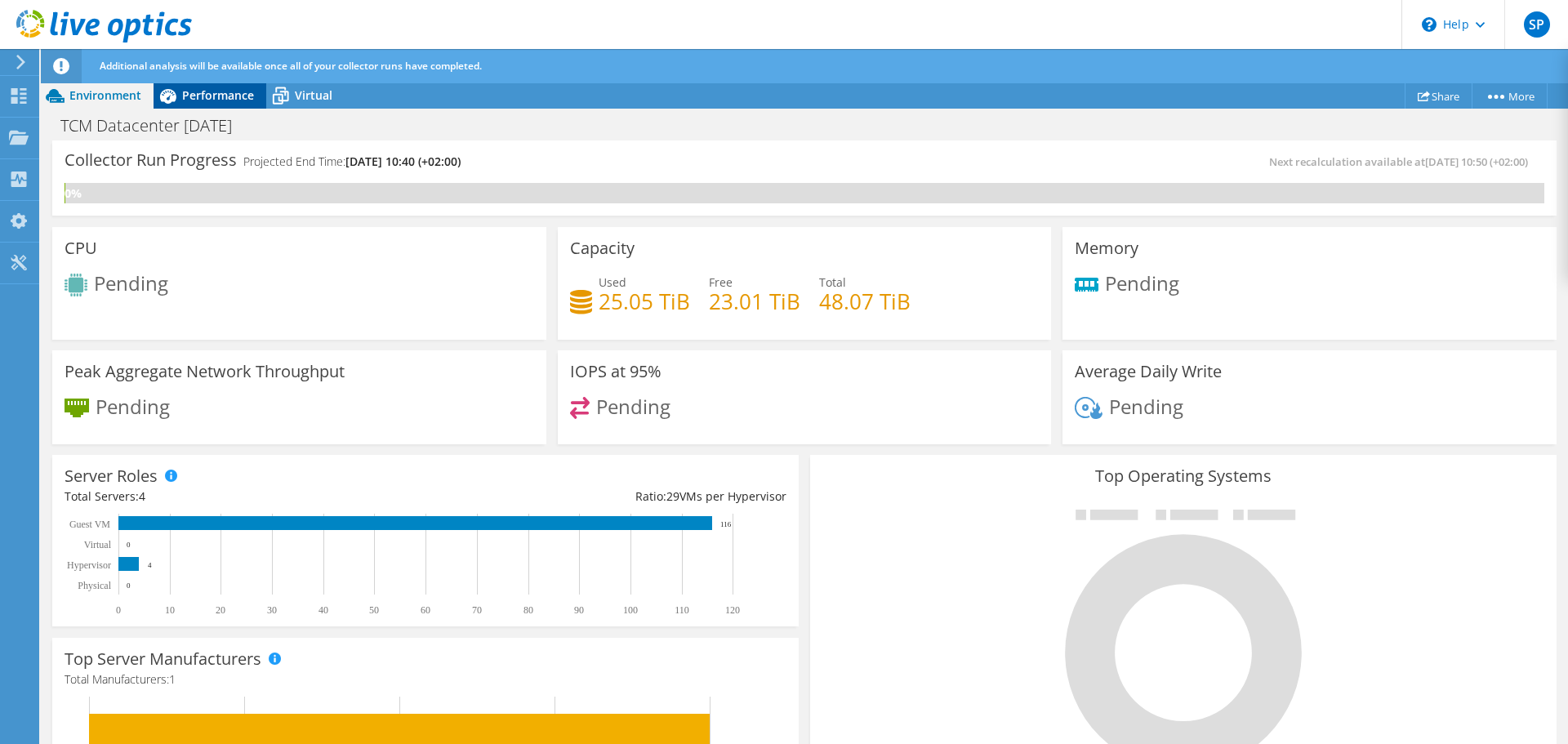
click at [209, 99] on span "Performance" at bounding box center [217, 95] width 72 height 16
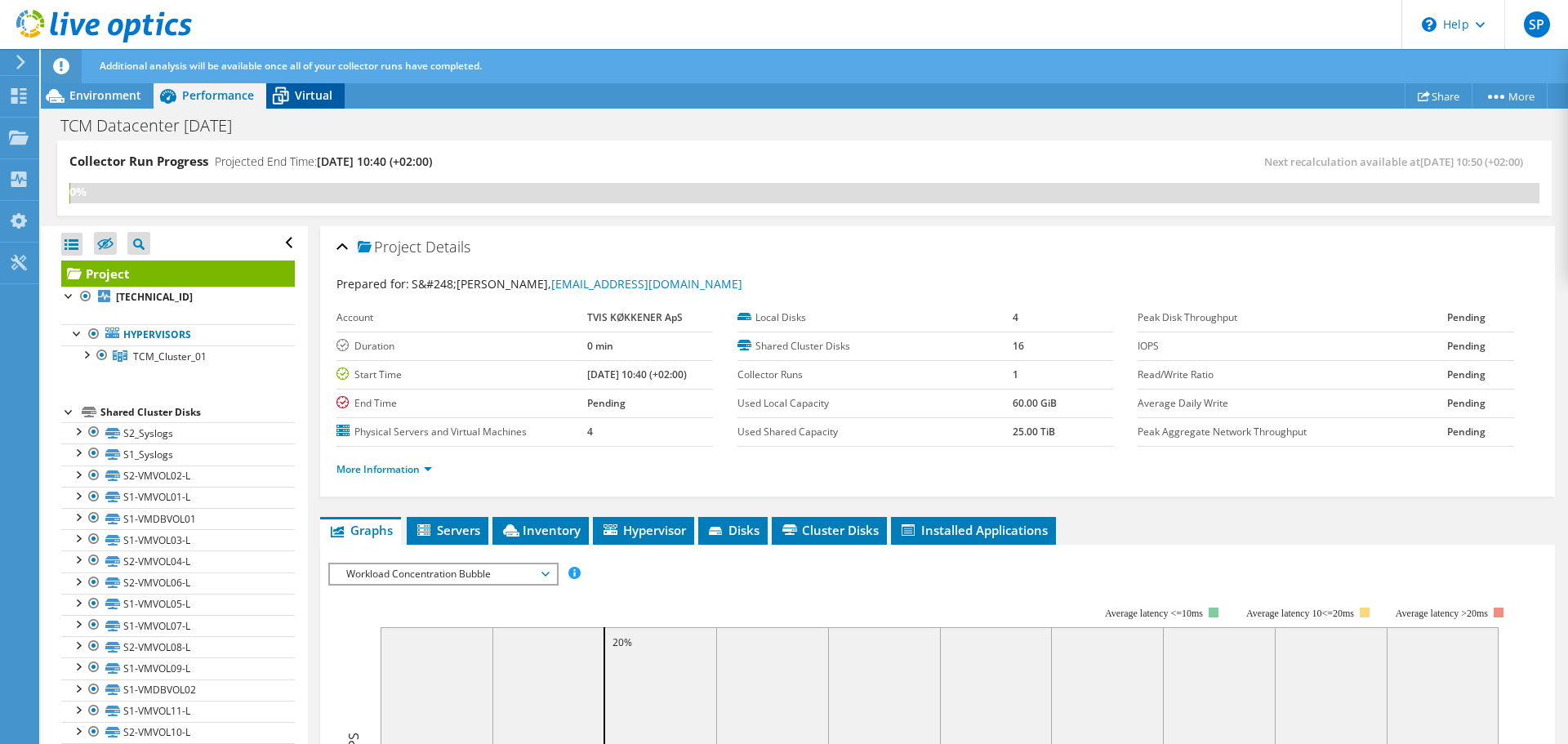
click at [313, 93] on span "Virtual" at bounding box center [313, 95] width 37 height 16
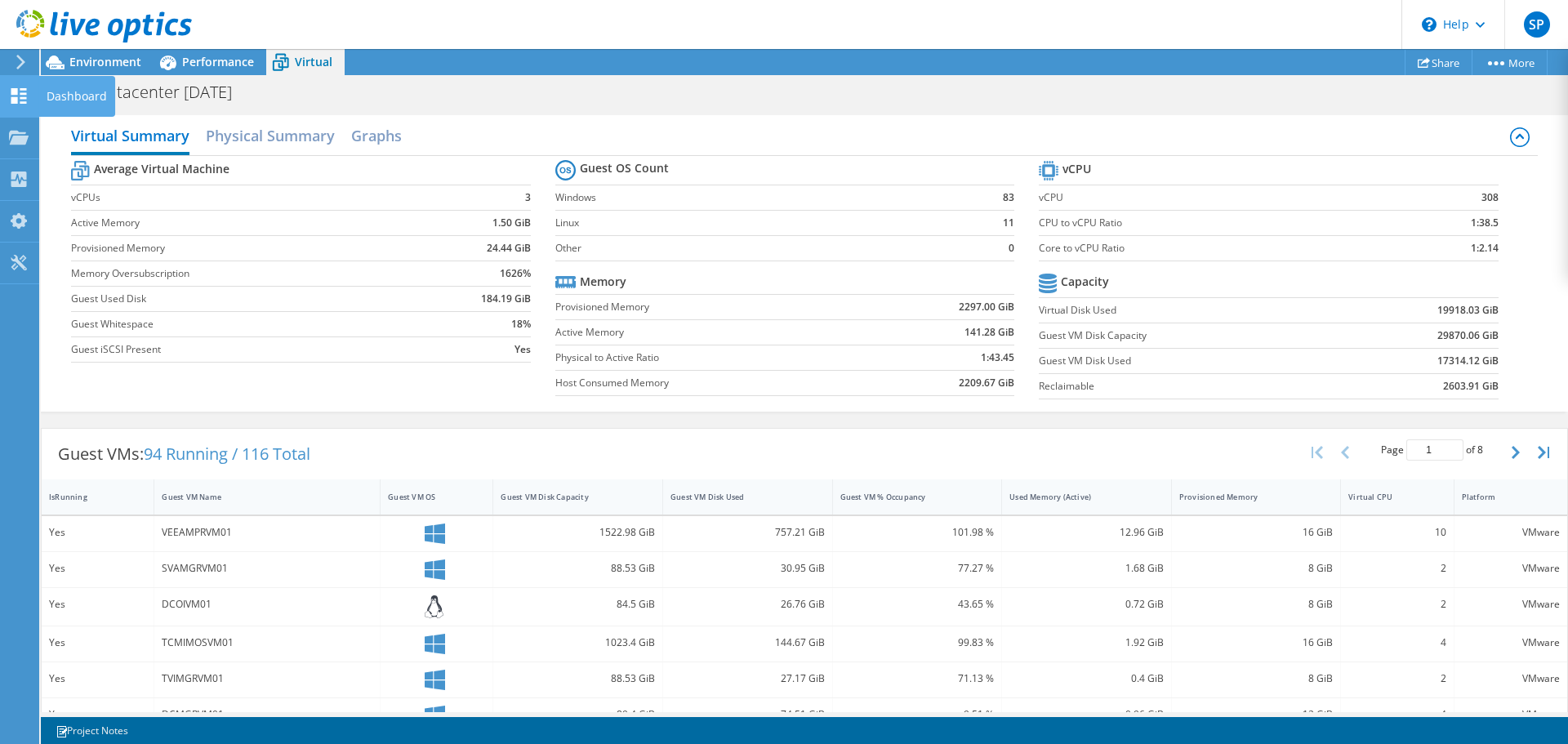
click at [27, 97] on icon at bounding box center [18, 96] width 19 height 16
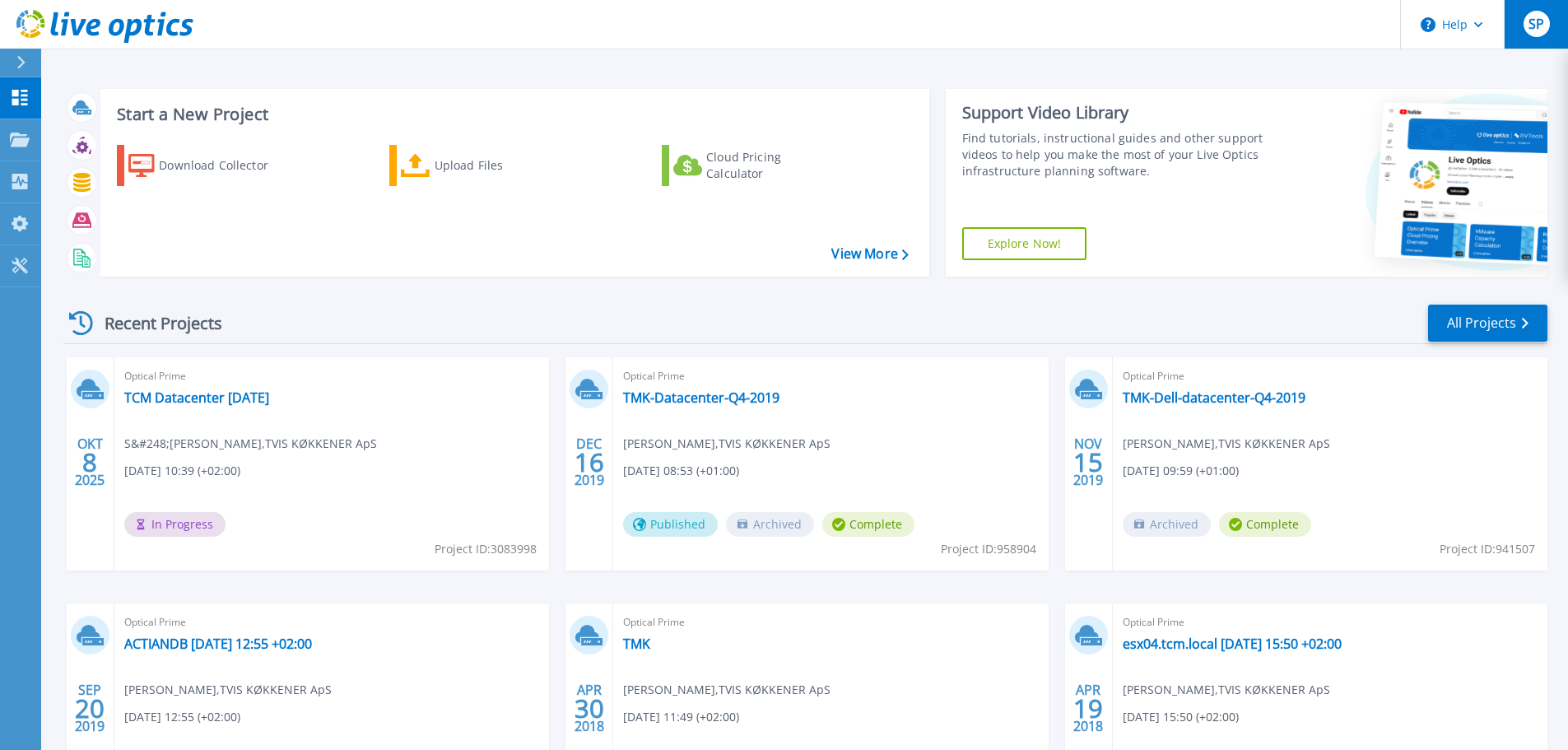
click at [1538, 18] on span "SP" at bounding box center [1536, 24] width 16 height 13
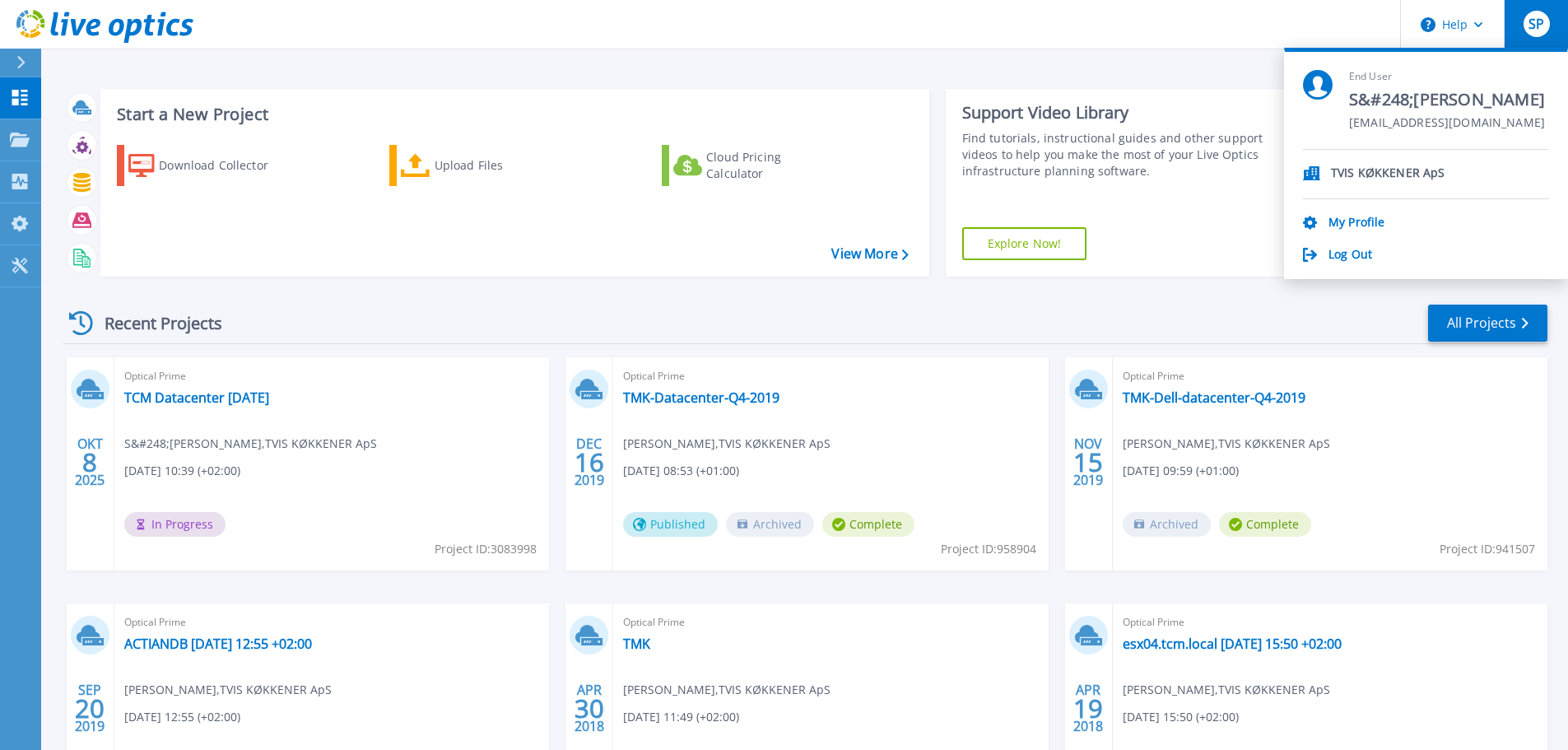
click at [1368, 176] on p "TVIS KØKKENER ApS" at bounding box center [1387, 174] width 113 height 16
click at [1362, 218] on link "My Profile" at bounding box center [1356, 223] width 56 height 16
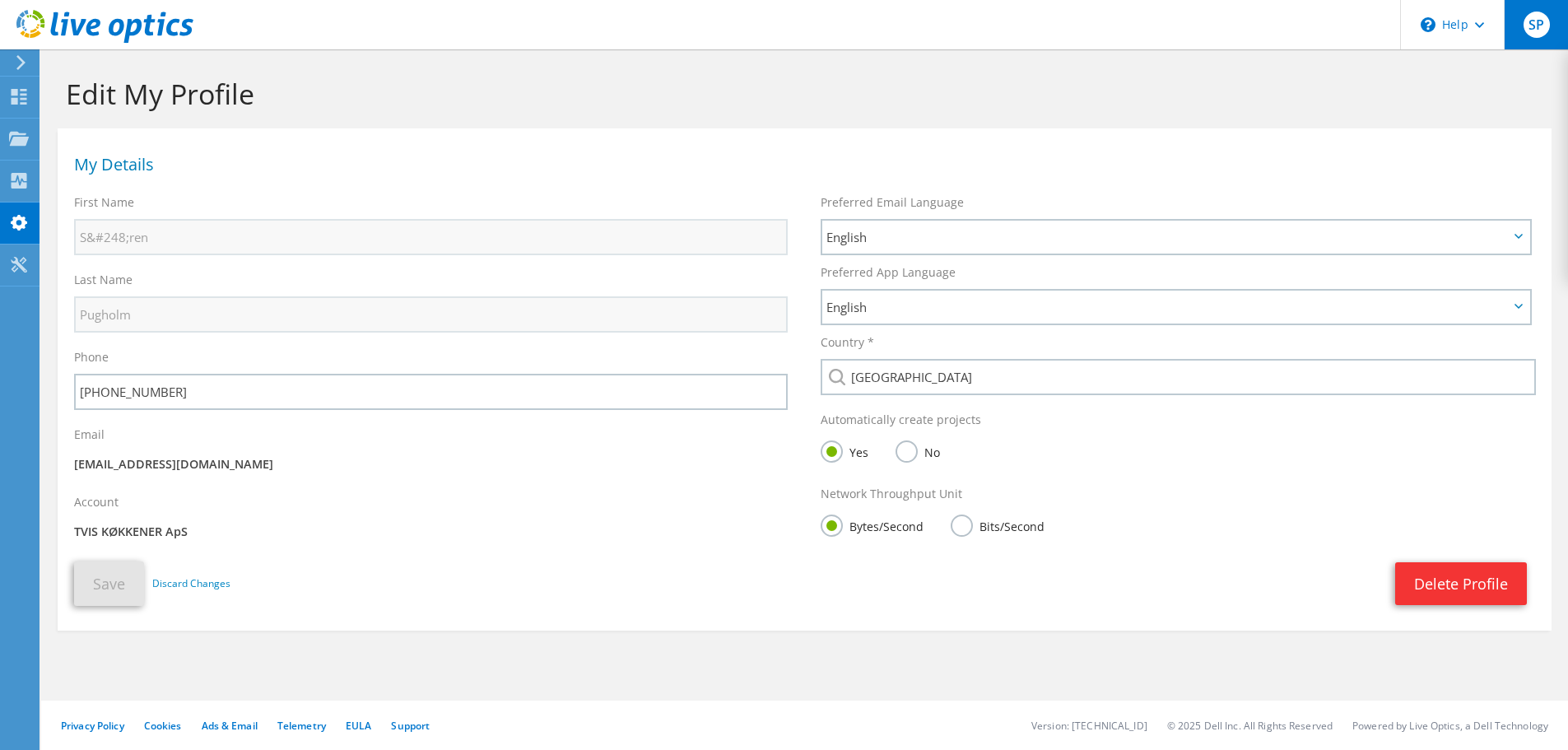
click at [1540, 36] on span "SP" at bounding box center [1537, 25] width 27 height 27
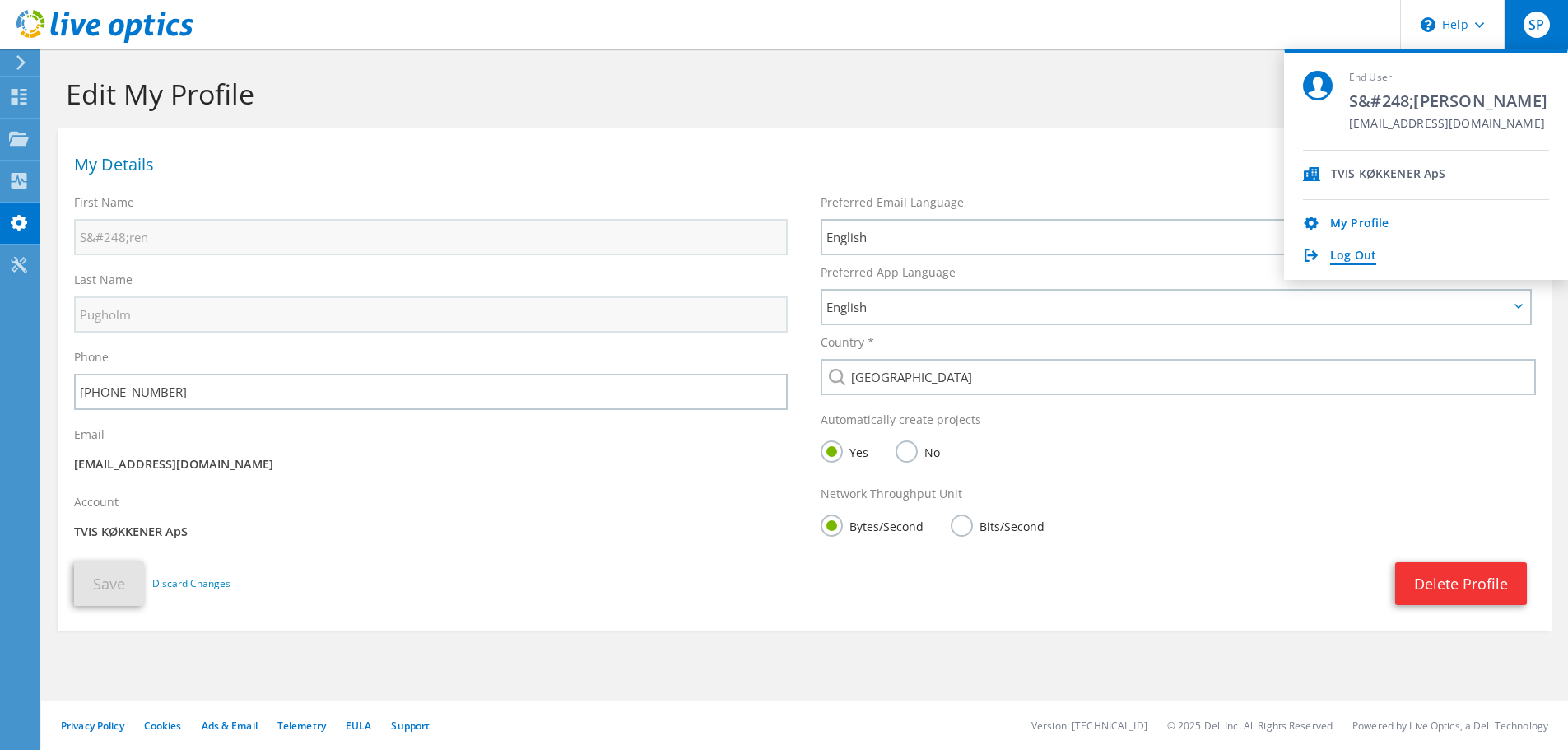
click at [1355, 252] on link "Log Out" at bounding box center [1354, 256] width 46 height 16
